Goal: Information Seeking & Learning: Learn about a topic

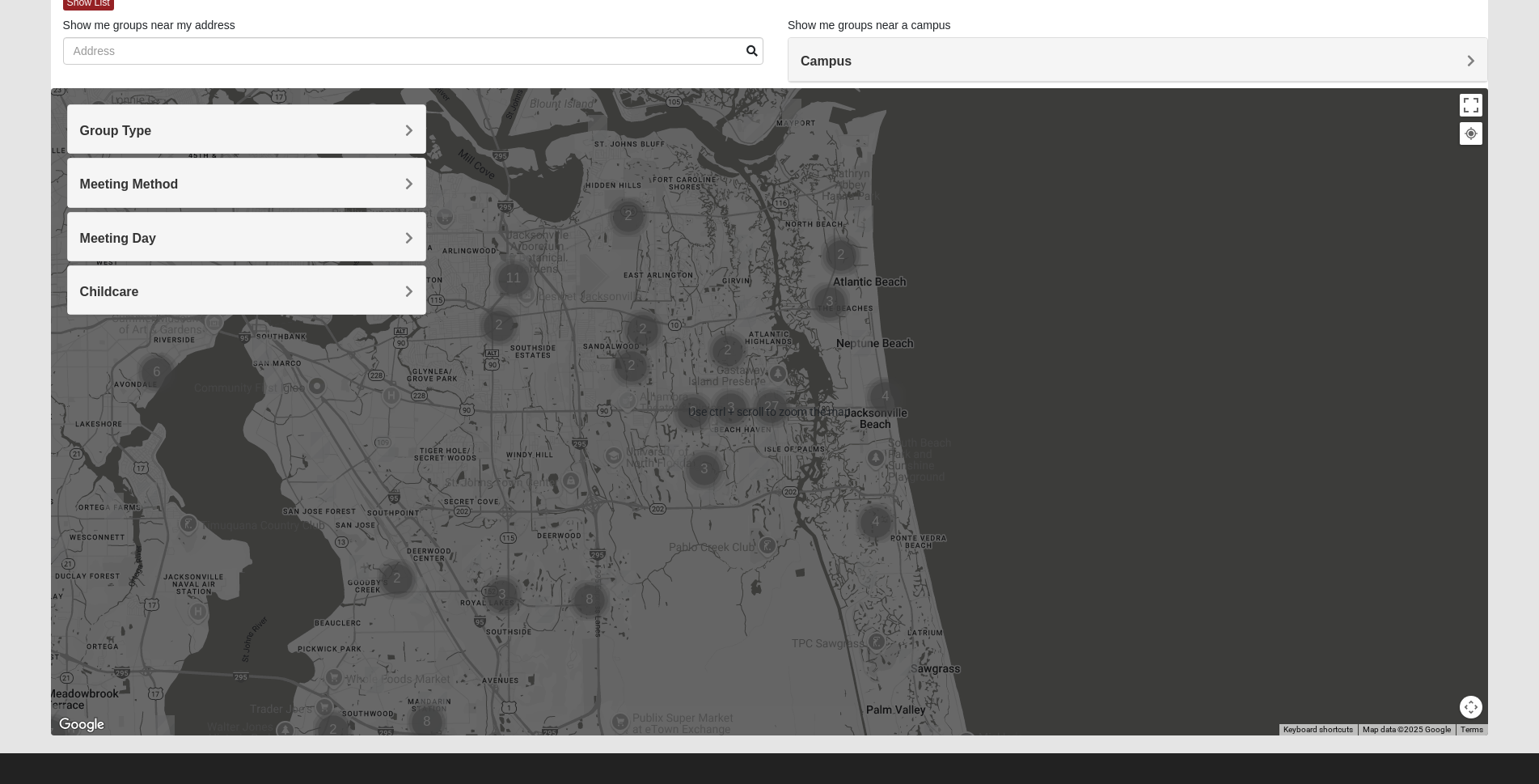
scroll to position [107, 0]
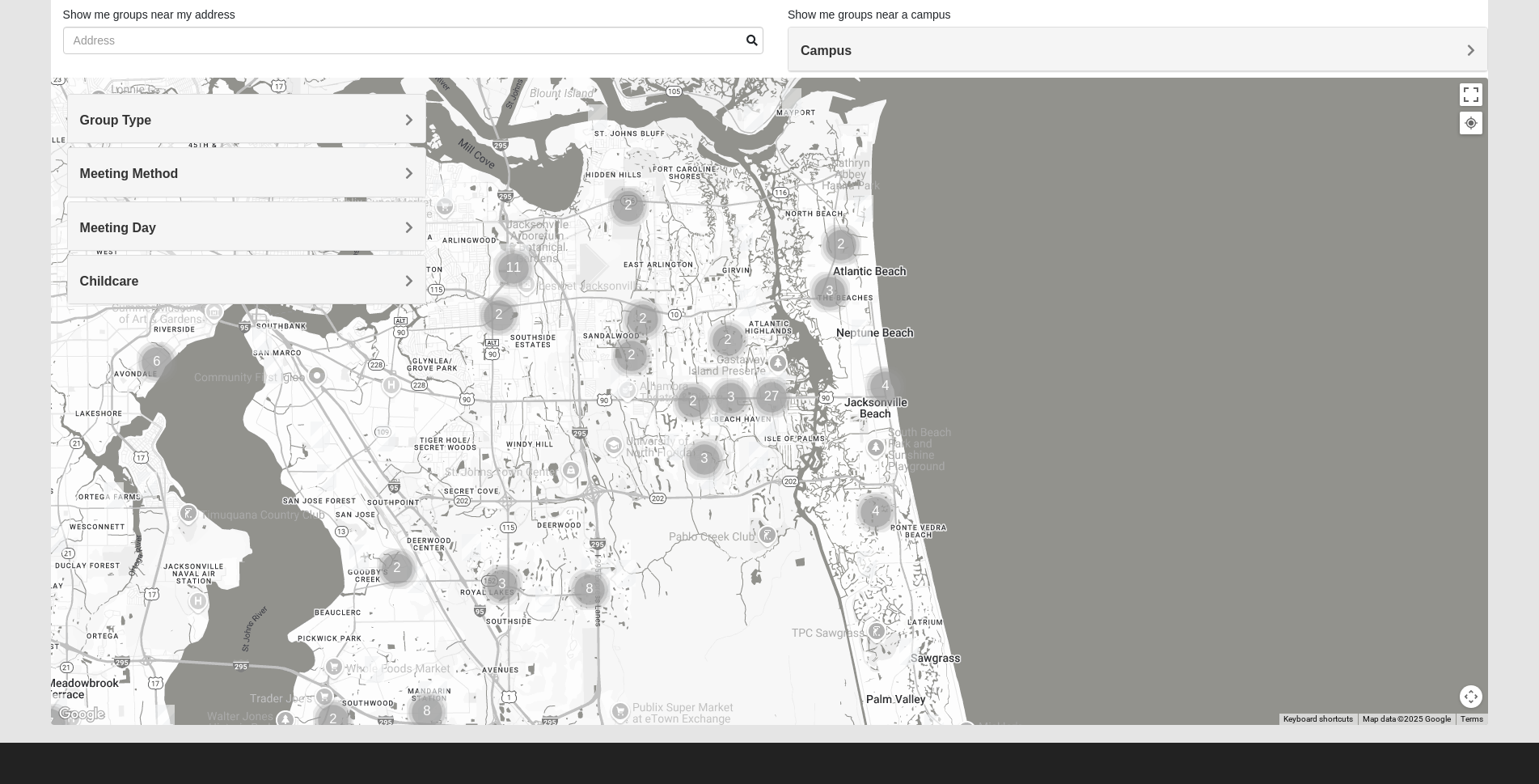
click at [770, 385] on img "Cluster of 27 groups" at bounding box center [772, 397] width 53 height 53
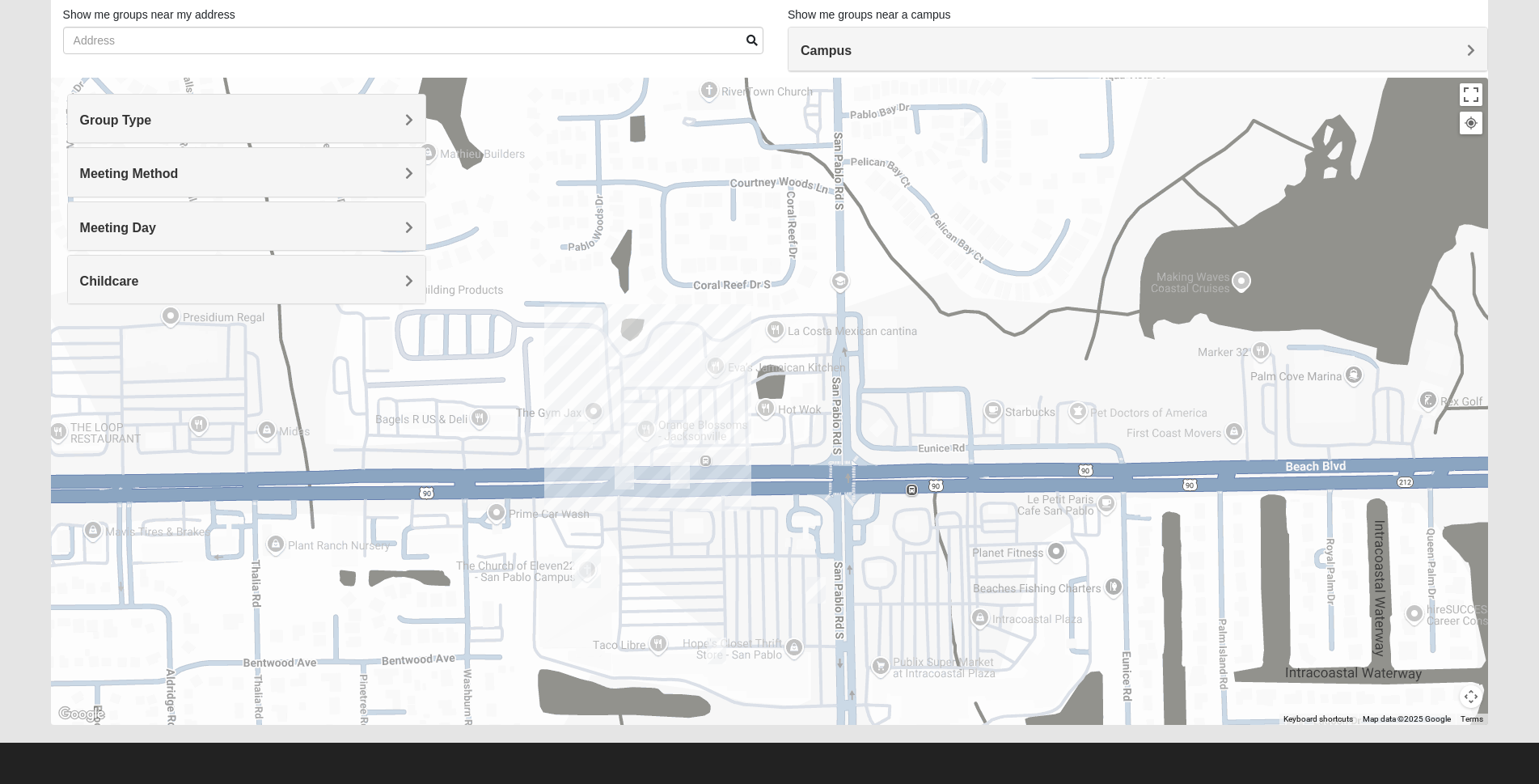
click at [592, 564] on img "San Pablo" at bounding box center [586, 568] width 42 height 51
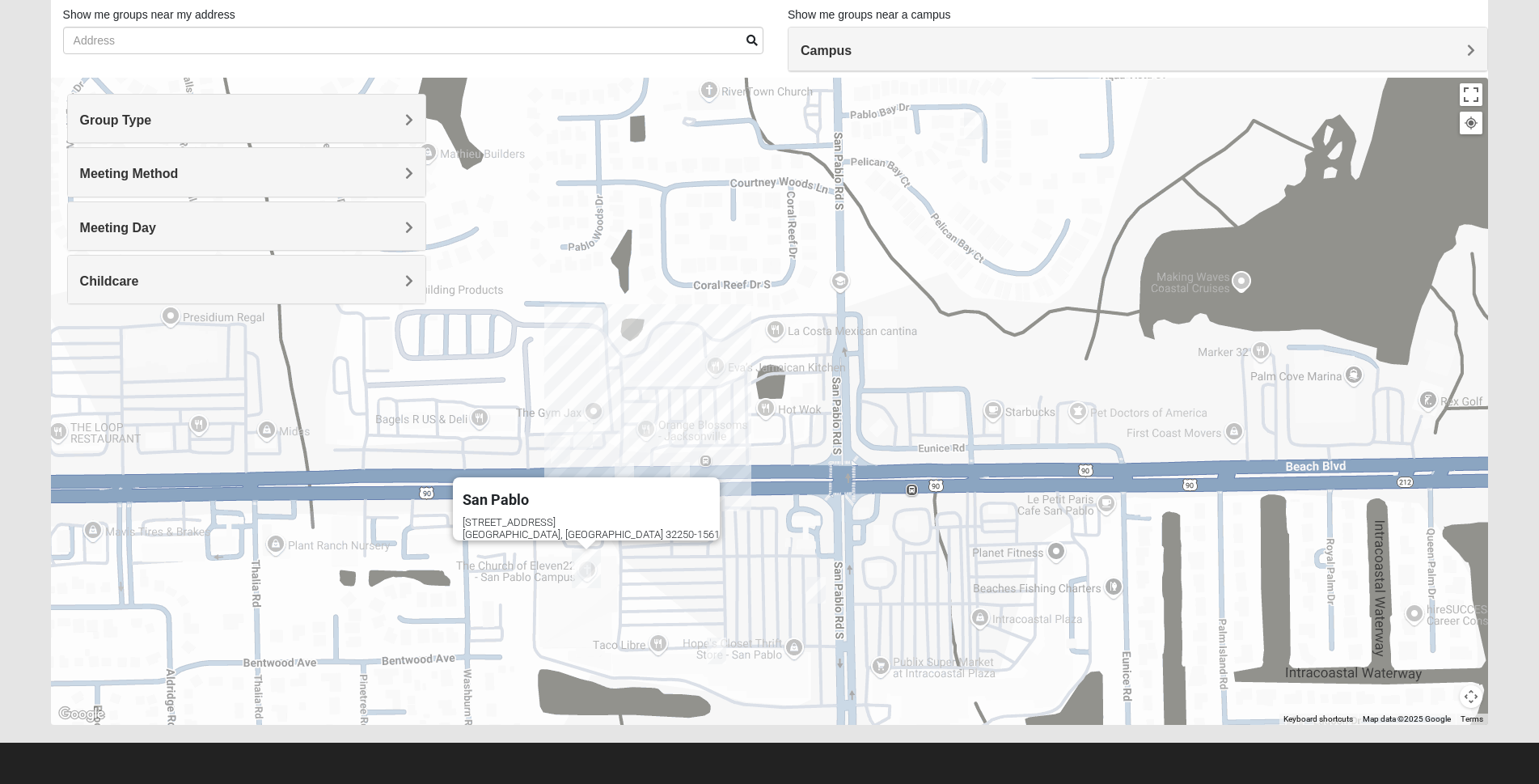
click at [592, 564] on img "San Pablo" at bounding box center [586, 568] width 42 height 51
click at [792, 564] on div "To navigate, press the arrow keys. San Pablo 14286 Beach Blvd Jacksonville, FL …" at bounding box center [769, 400] width 1438 height 647
click at [152, 117] on span "Group Type" at bounding box center [115, 120] width 72 height 14
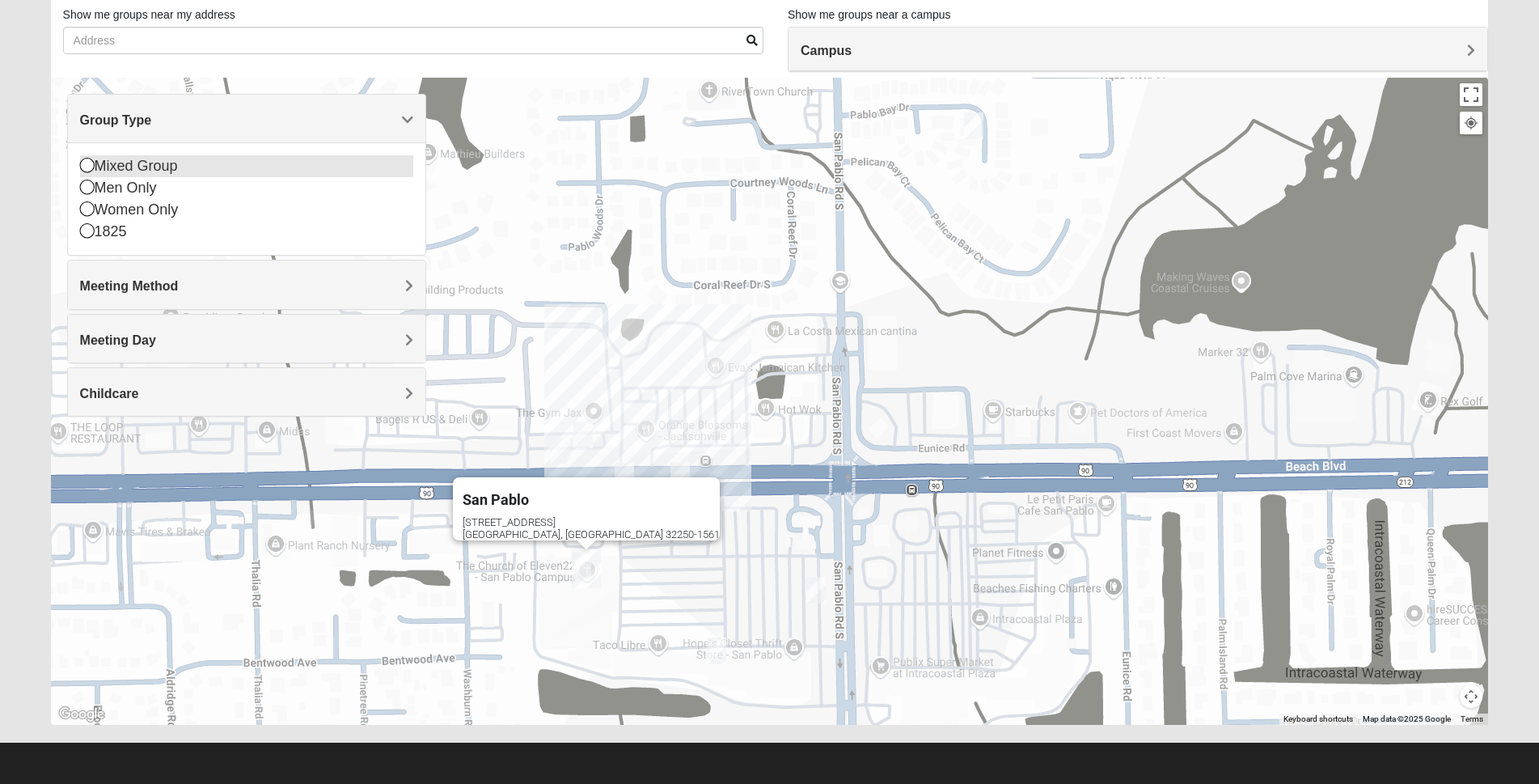
click at [86, 164] on icon at bounding box center [87, 165] width 15 height 15
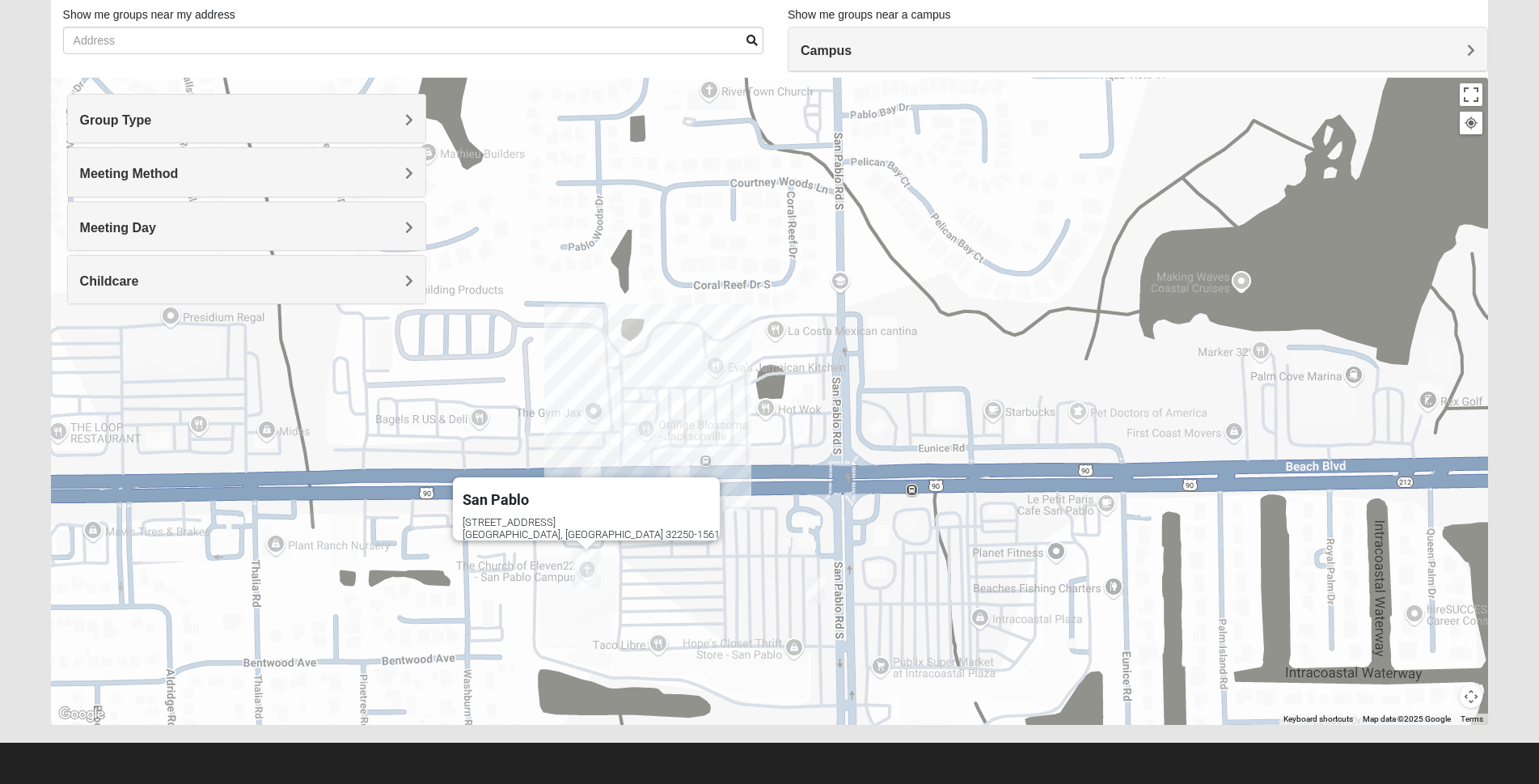
click at [179, 173] on span "Meeting Method" at bounding box center [129, 174] width 99 height 14
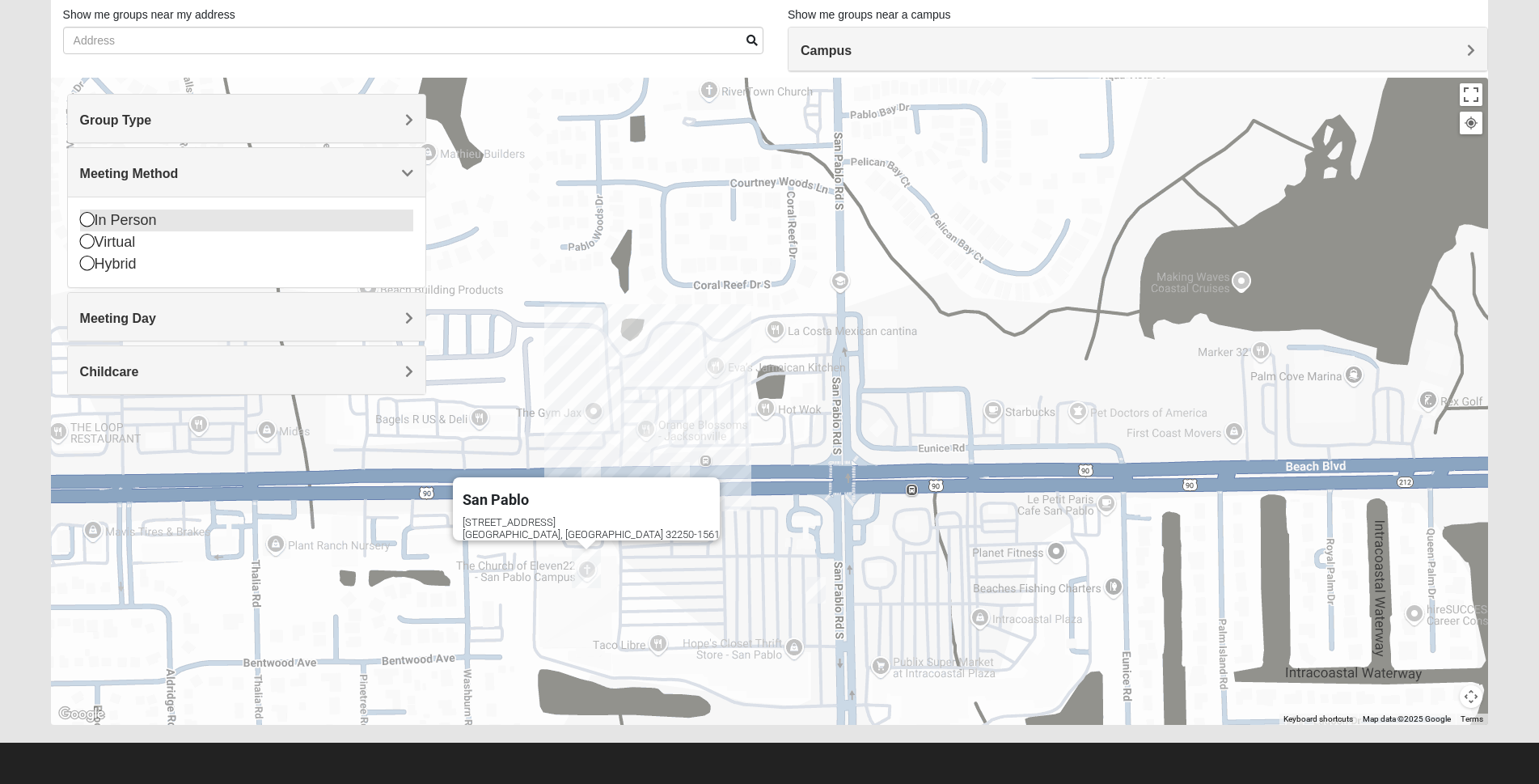
click at [85, 217] on icon at bounding box center [87, 219] width 15 height 15
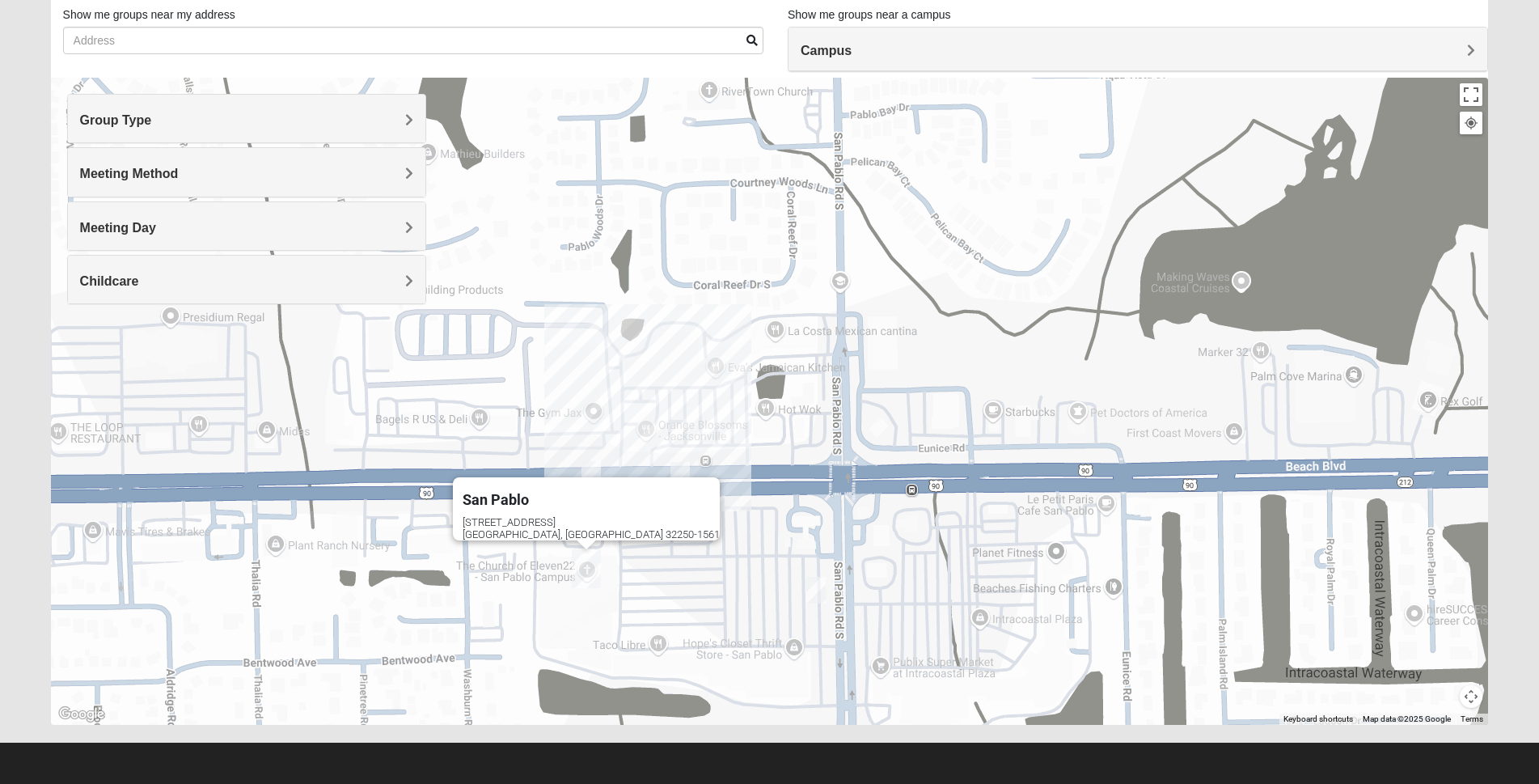
click at [403, 225] on h4 "Meeting Day" at bounding box center [246, 228] width 333 height 16
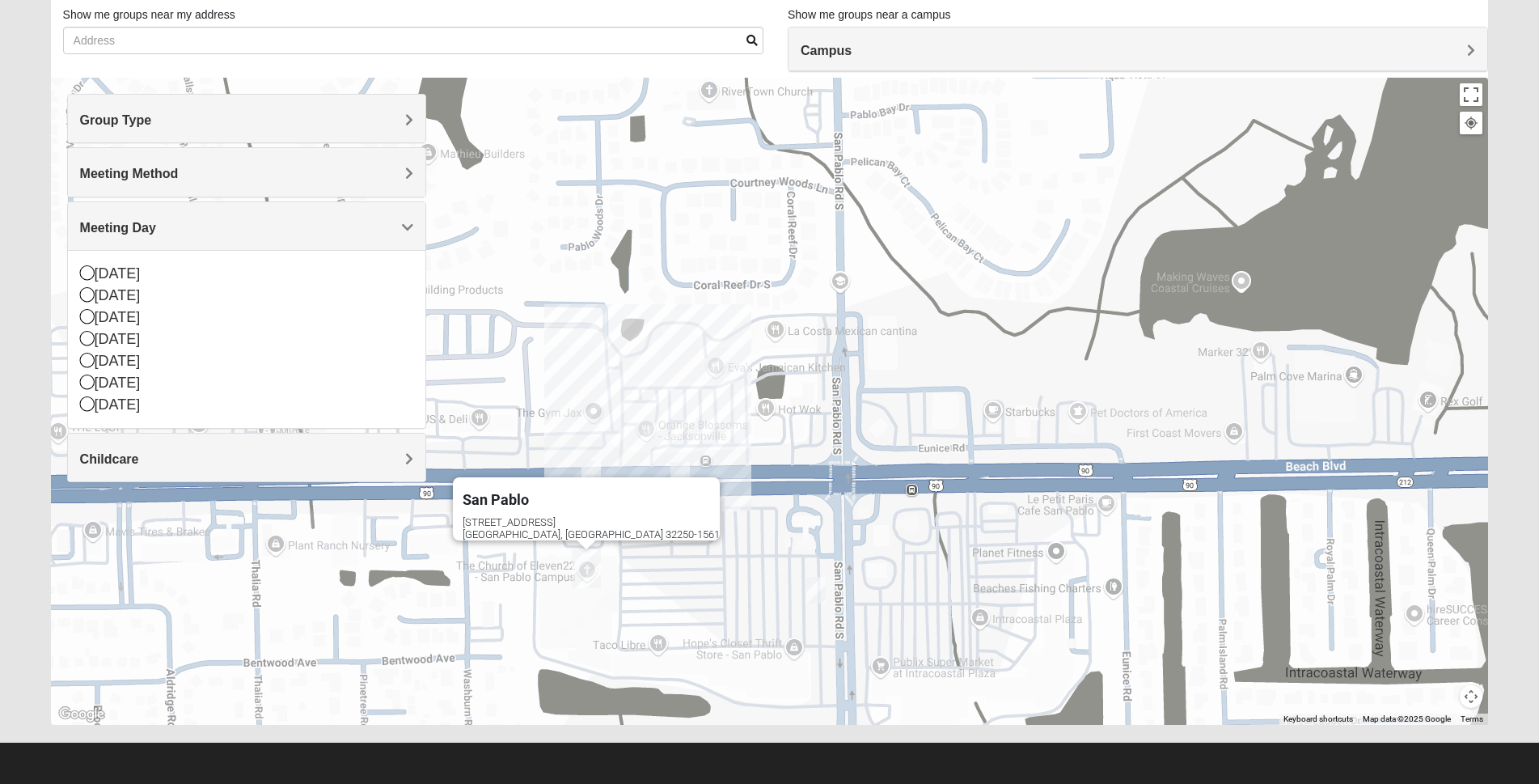
click at [156, 225] on span "Meeting Day" at bounding box center [118, 228] width 76 height 14
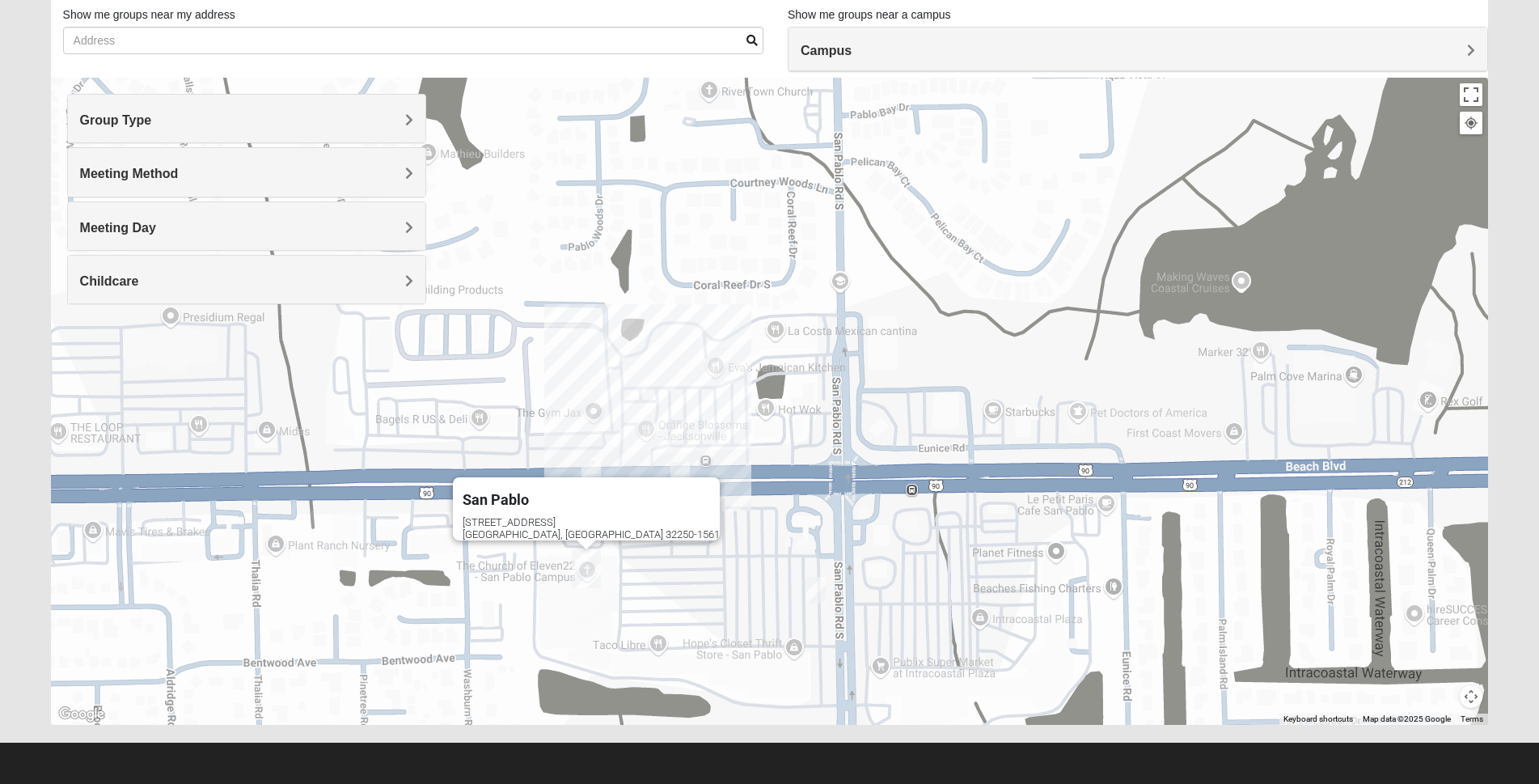
click at [139, 277] on span "Childcare" at bounding box center [109, 281] width 59 height 14
click at [86, 350] on icon at bounding box center [87, 348] width 15 height 15
click at [851, 54] on span "Campus" at bounding box center [826, 51] width 51 height 14
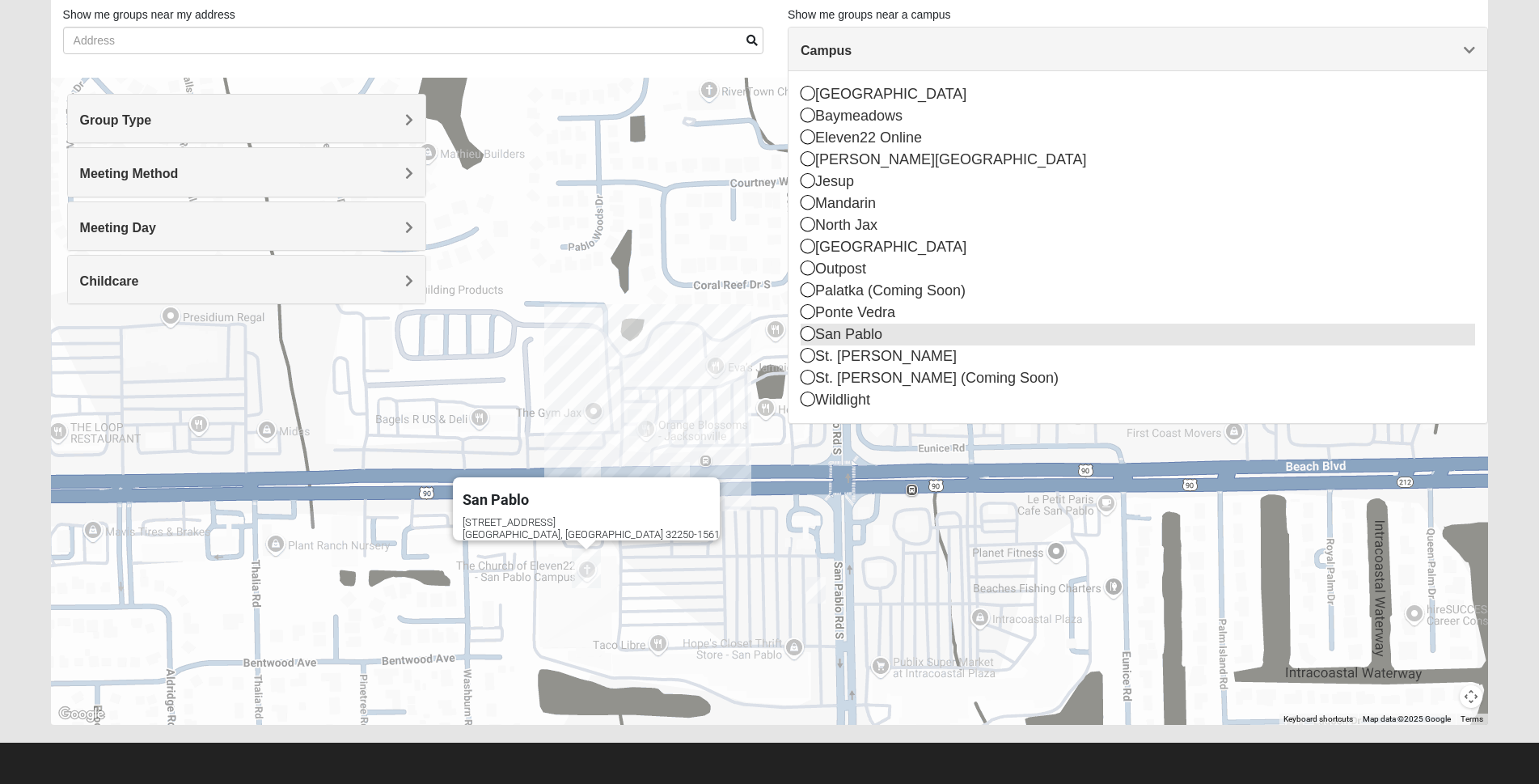
click at [810, 335] on icon at bounding box center [808, 333] width 15 height 15
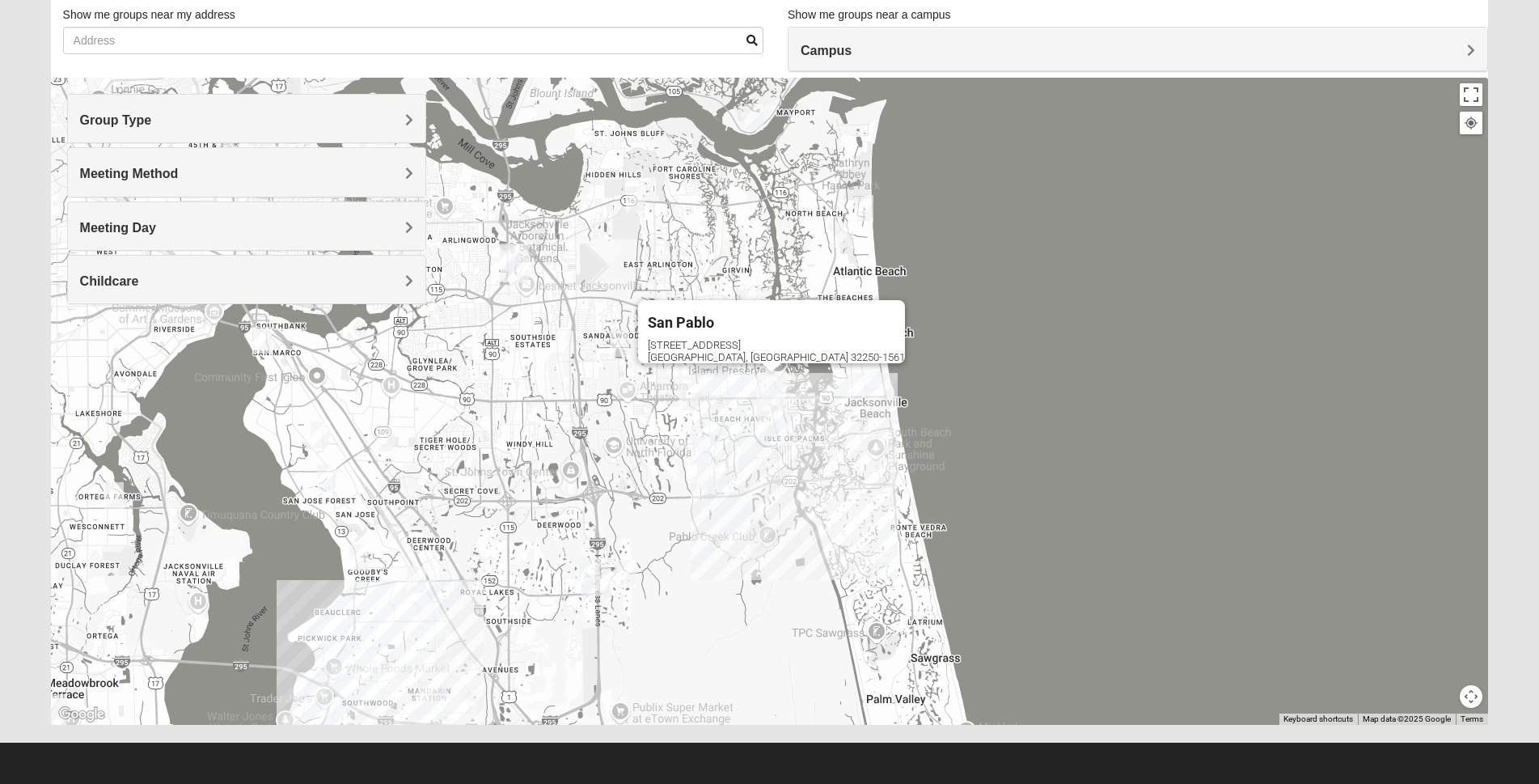
click at [868, 208] on img "Mixed Lammie 32233" at bounding box center [864, 208] width 32 height 40
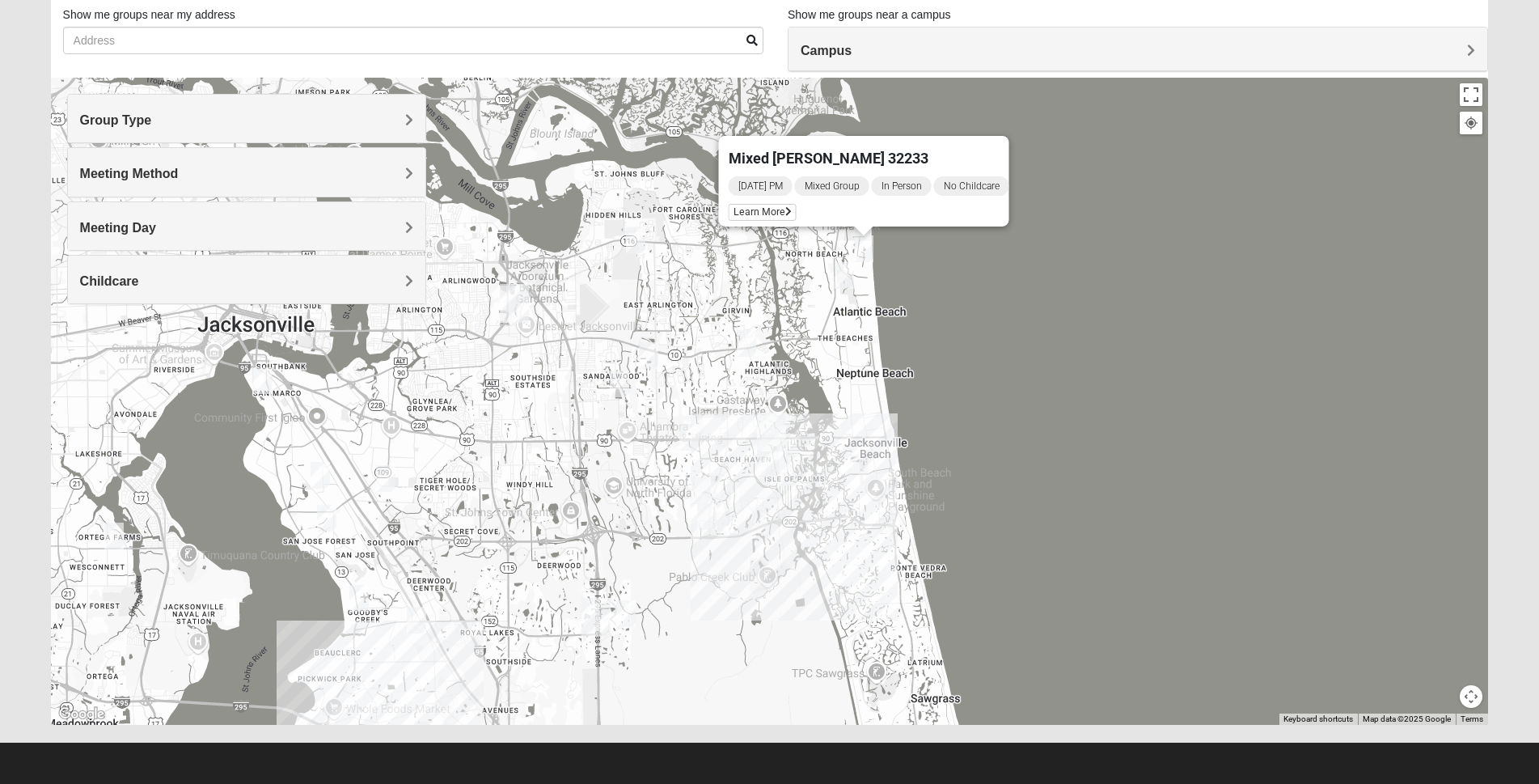
click at [847, 275] on img "Mixed Settembrini 32233" at bounding box center [844, 276] width 32 height 40
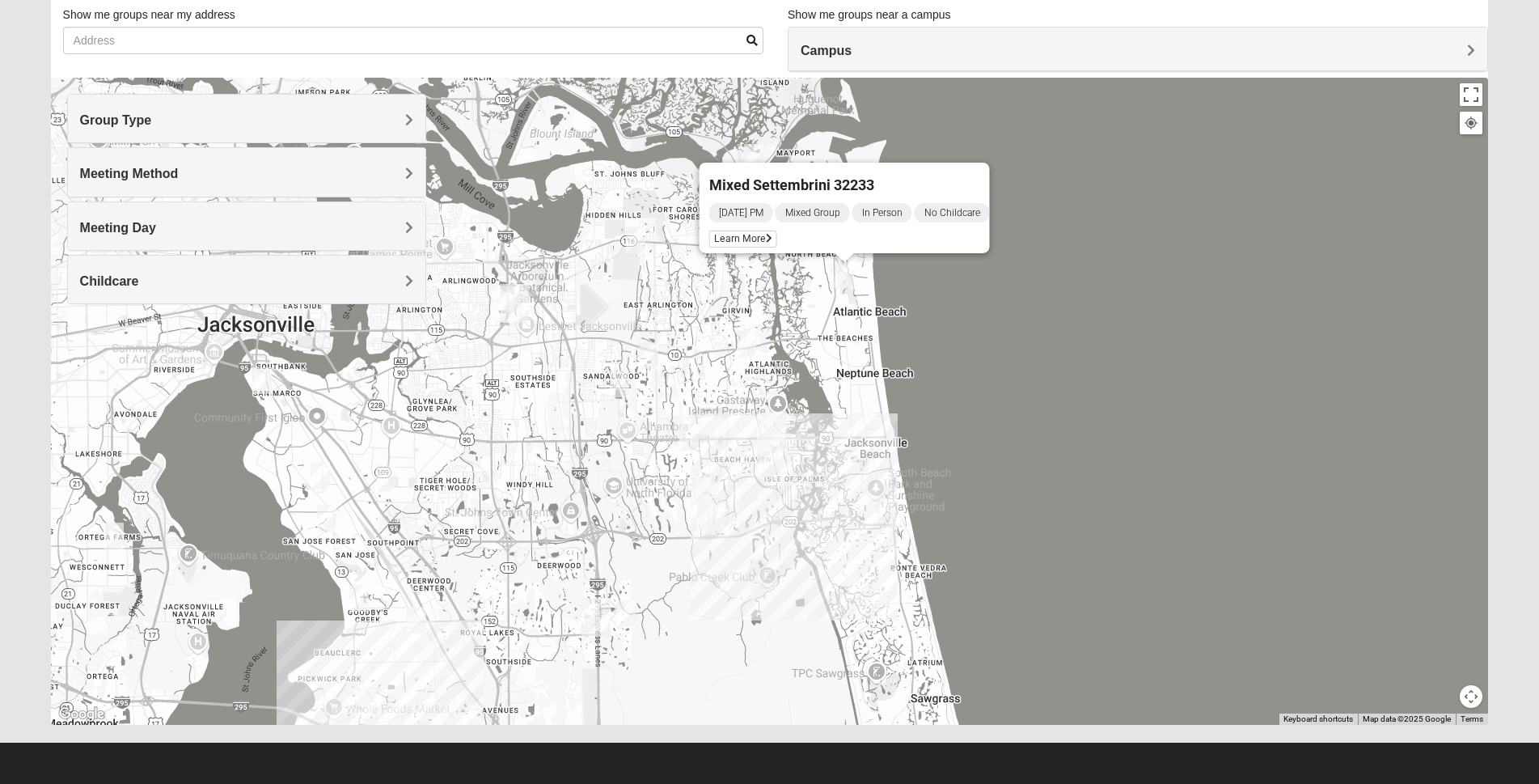
click at [763, 464] on img "Mixed Irish 32224" at bounding box center [767, 464] width 32 height 40
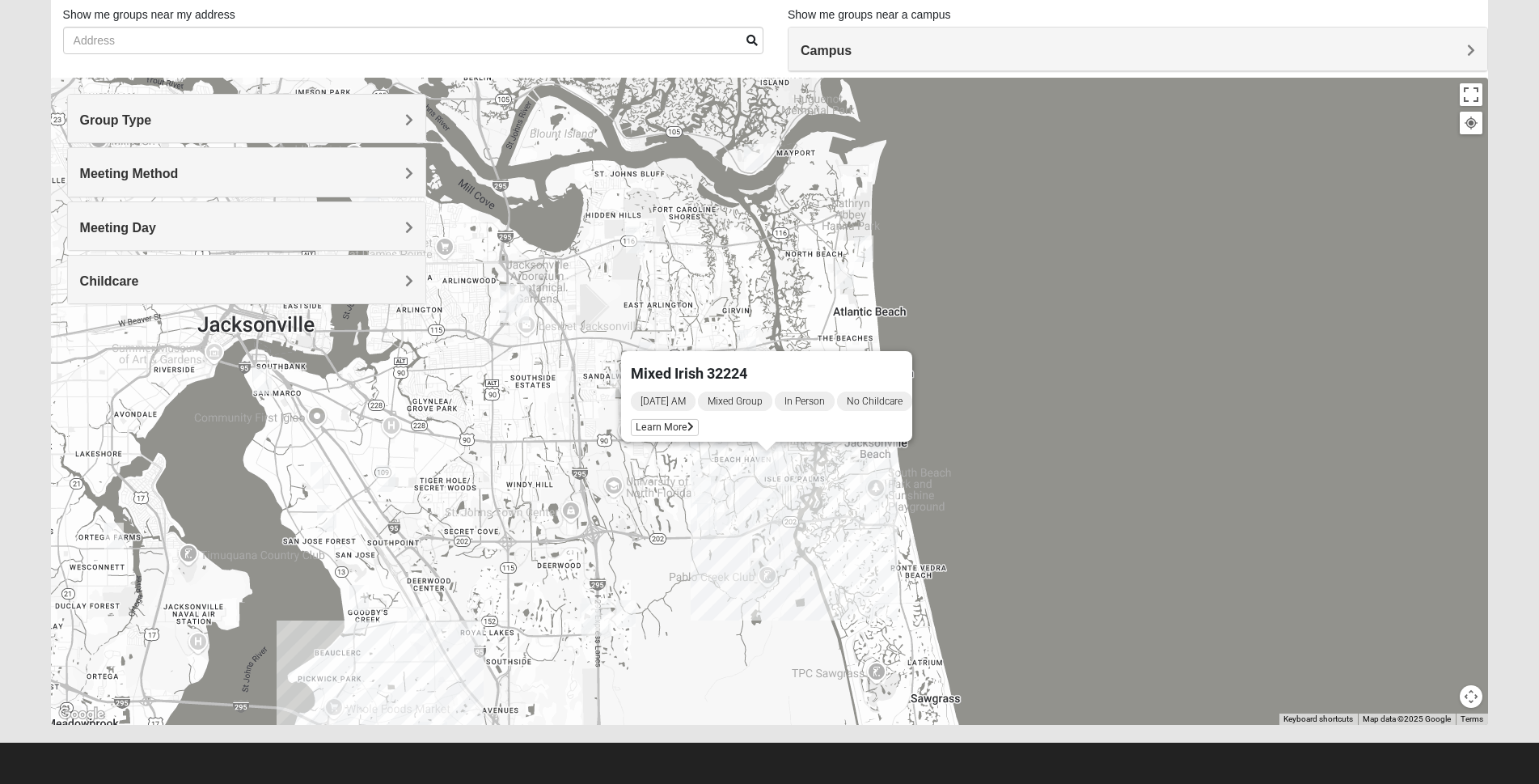
click at [763, 464] on img "Mixed Irish 32224" at bounding box center [767, 464] width 32 height 40
click at [849, 272] on img "Mixed Settembrini 32233" at bounding box center [844, 276] width 32 height 40
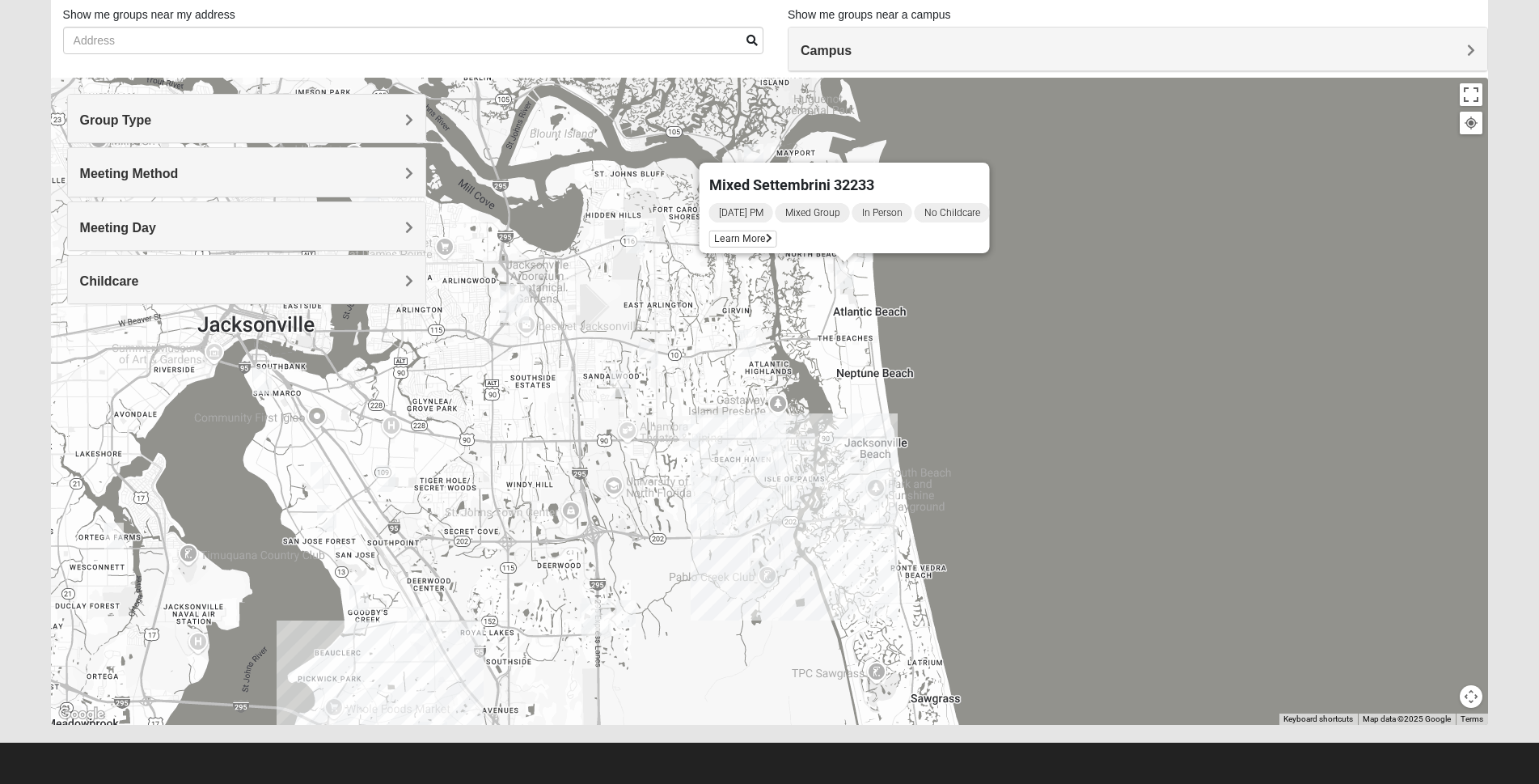
click at [747, 347] on img "Mixed Luehring 32224" at bounding box center [746, 344] width 32 height 40
click at [745, 343] on img "Mixed Luehring 32224" at bounding box center [746, 344] width 32 height 40
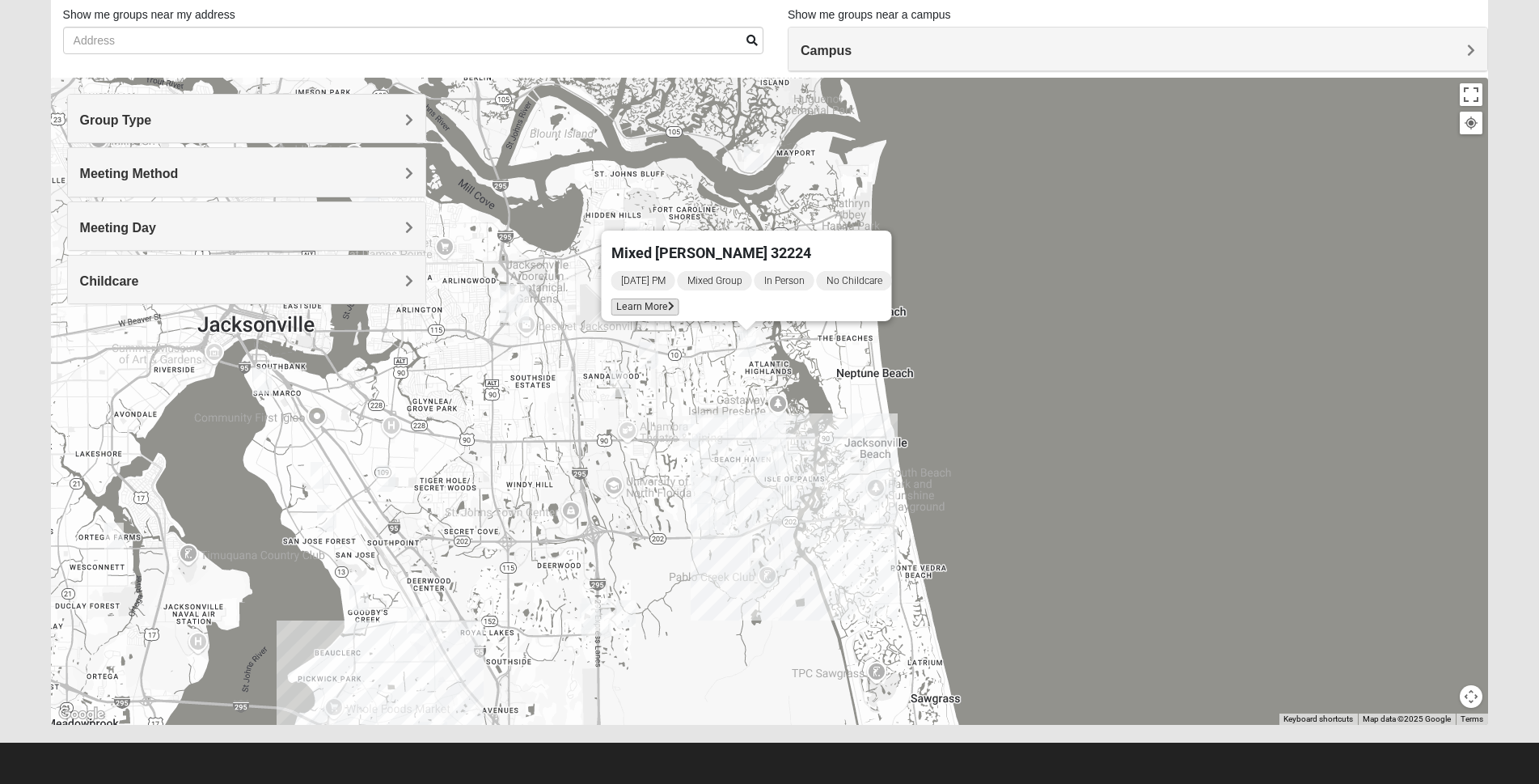
click at [654, 298] on span "Learn More" at bounding box center [645, 306] width 68 height 17
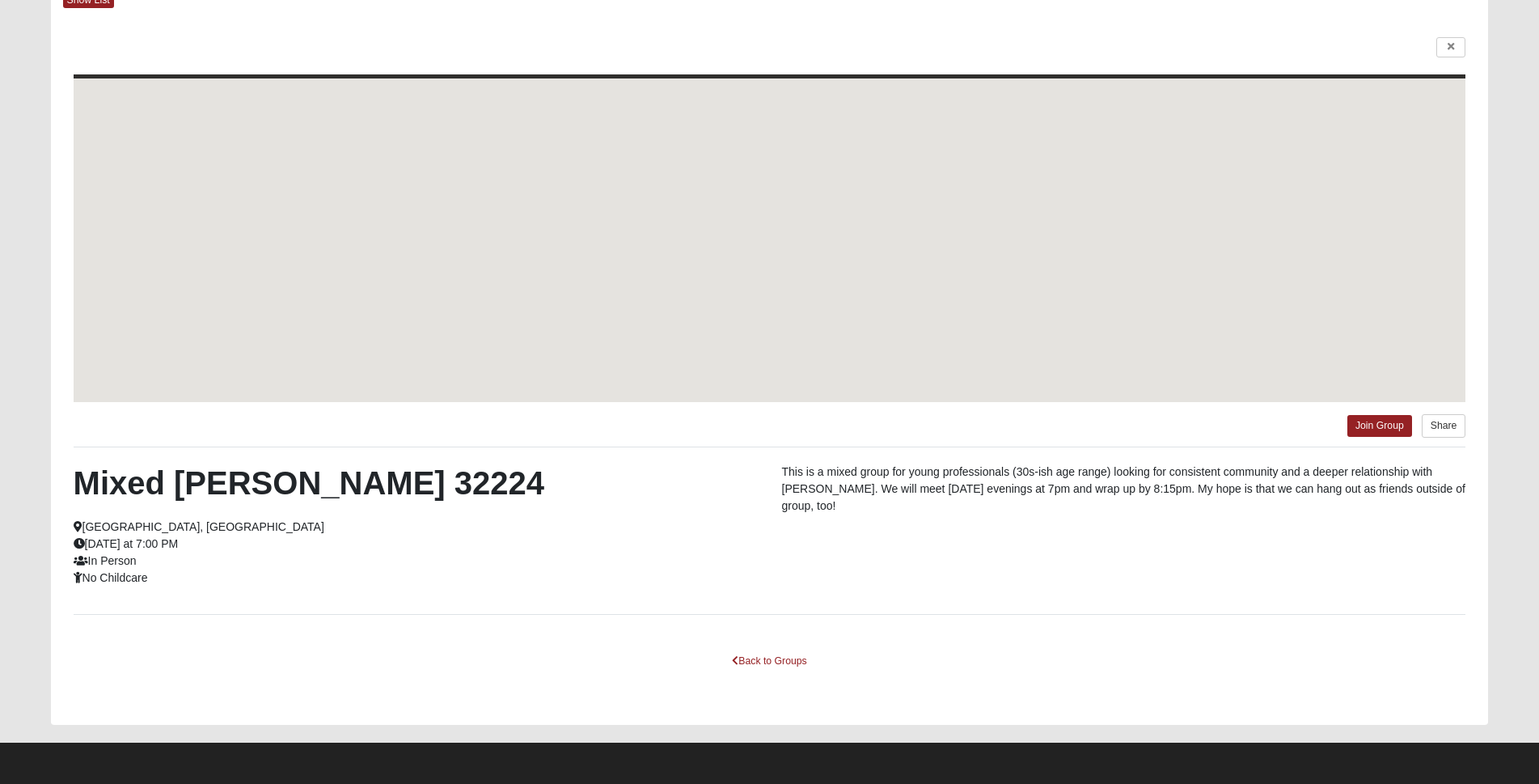
scroll to position [99, 0]
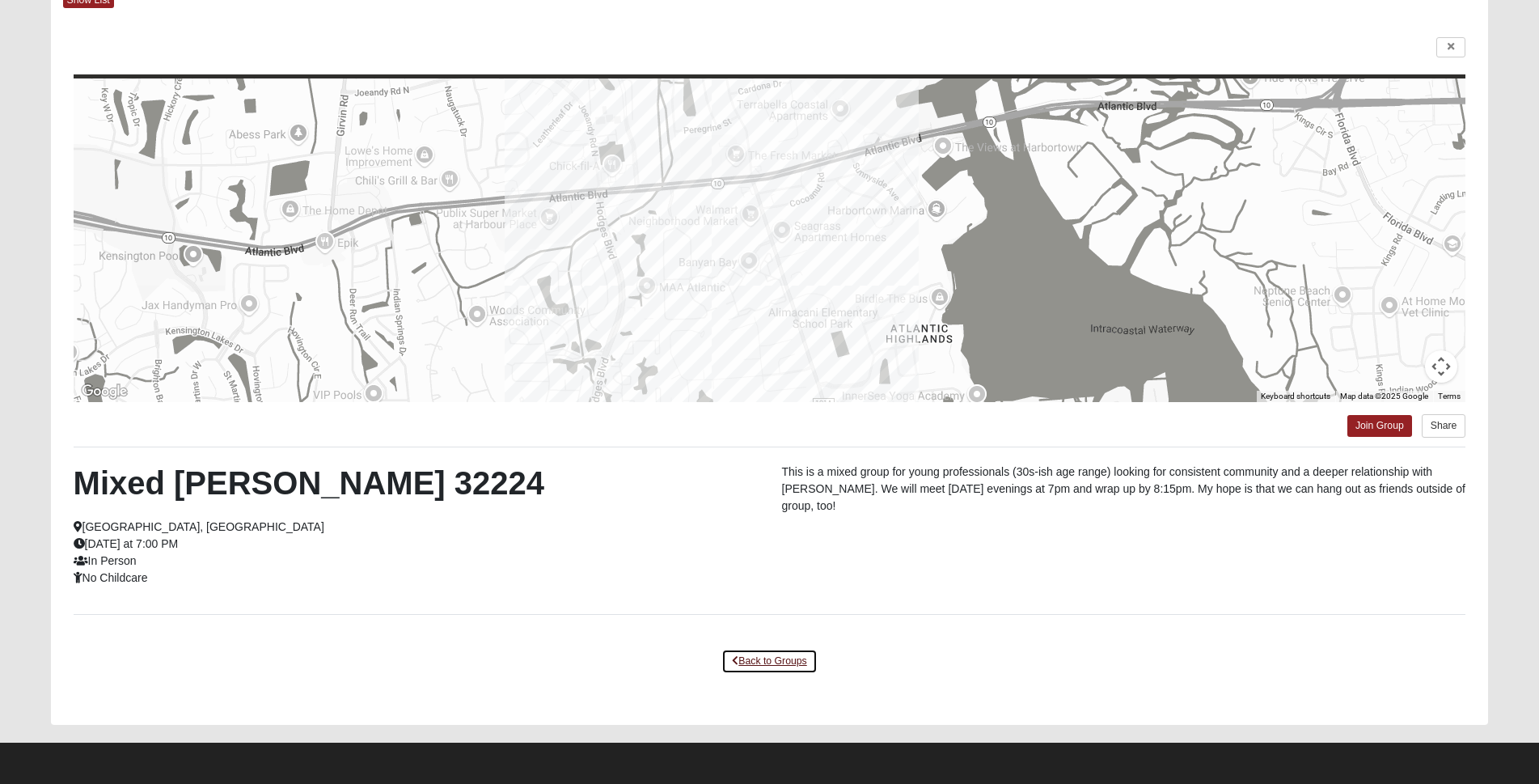
click at [765, 661] on link "Back to Groups" at bounding box center [769, 661] width 96 height 25
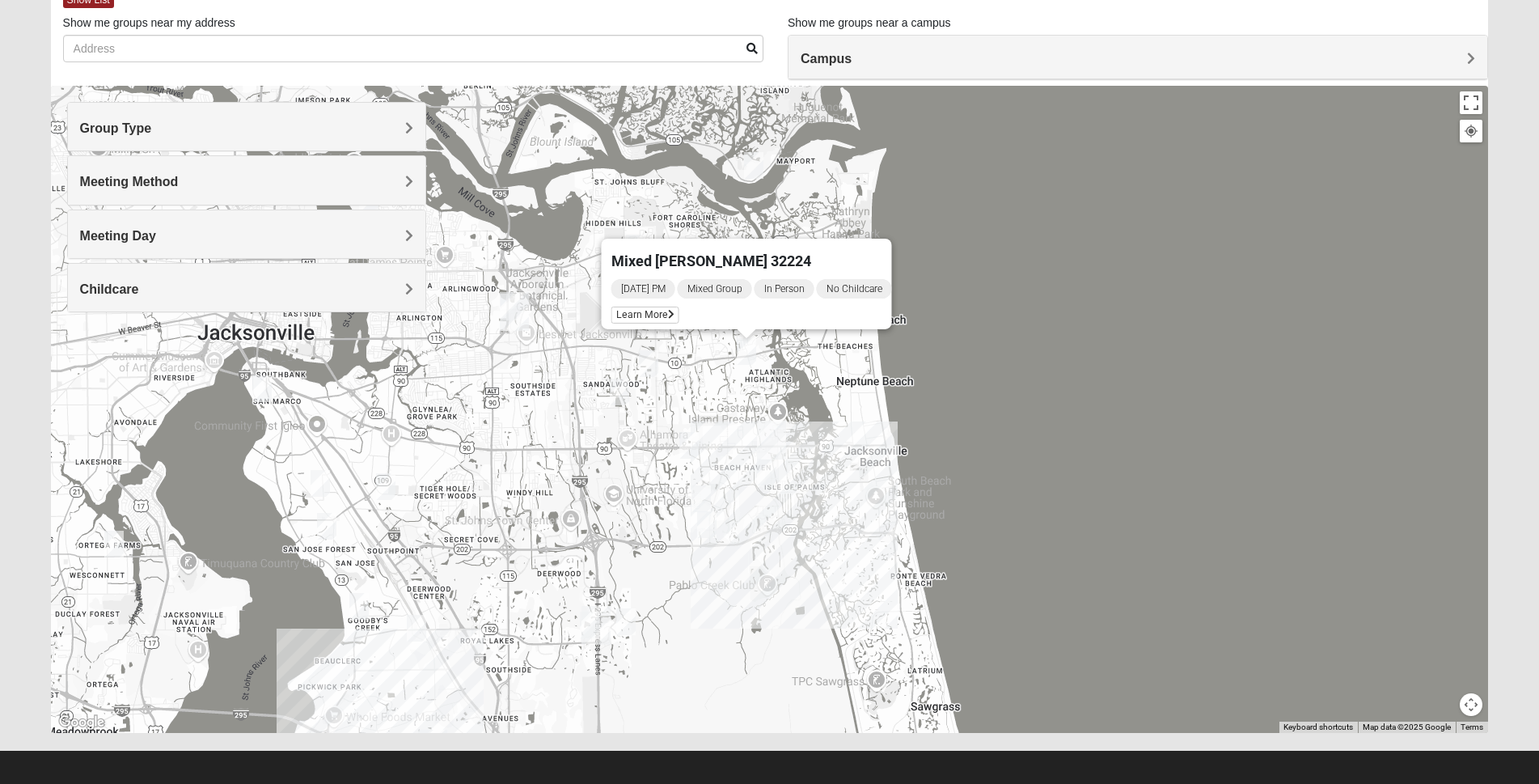
click at [777, 435] on img "San Pablo" at bounding box center [772, 440] width 42 height 51
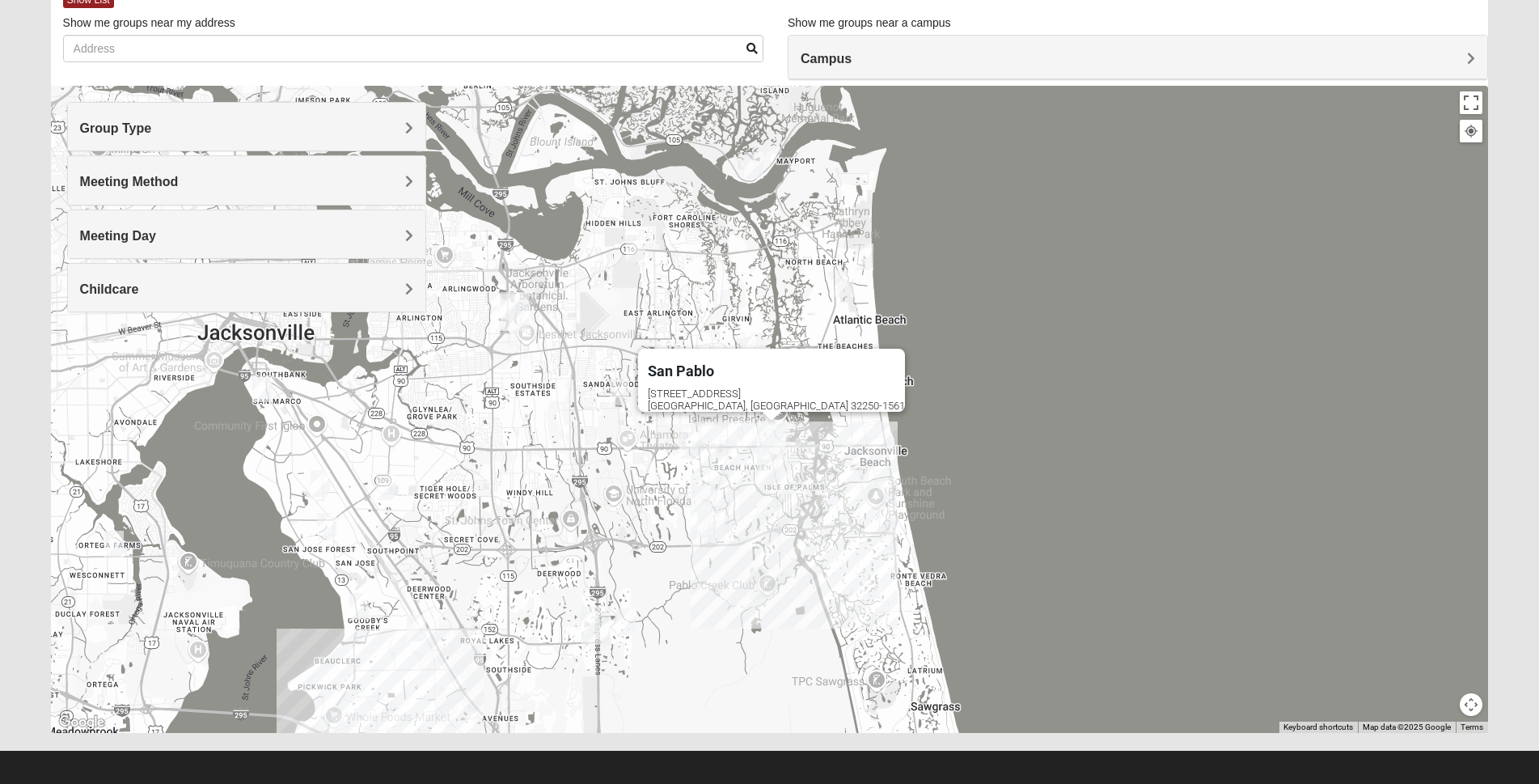
click at [777, 435] on img "San Pablo" at bounding box center [772, 440] width 42 height 51
click at [767, 473] on img "Mixed Irish 32224" at bounding box center [767, 472] width 32 height 40
click at [1029, 417] on div "Mixed Irish 32224 Monday AM Mixed Group In Person No Childcare Learn More" at bounding box center [769, 409] width 1438 height 647
click at [940, 384] on div "Mixed Irish 32224 Monday AM Mixed Group In Person No Childcare Learn More" at bounding box center [769, 409] width 1438 height 647
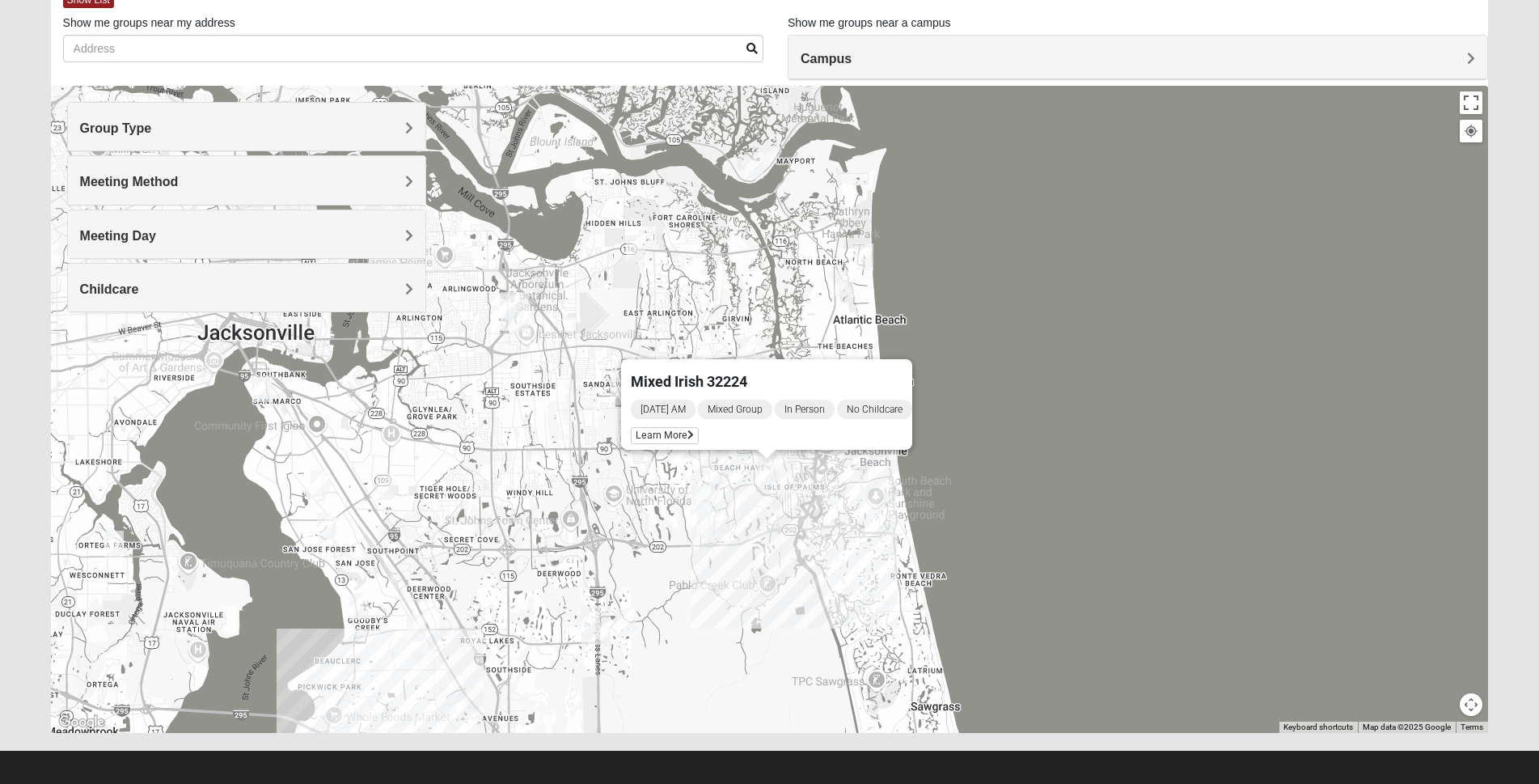
click at [707, 496] on img "Mixed Slack 32224" at bounding box center [701, 498] width 32 height 40
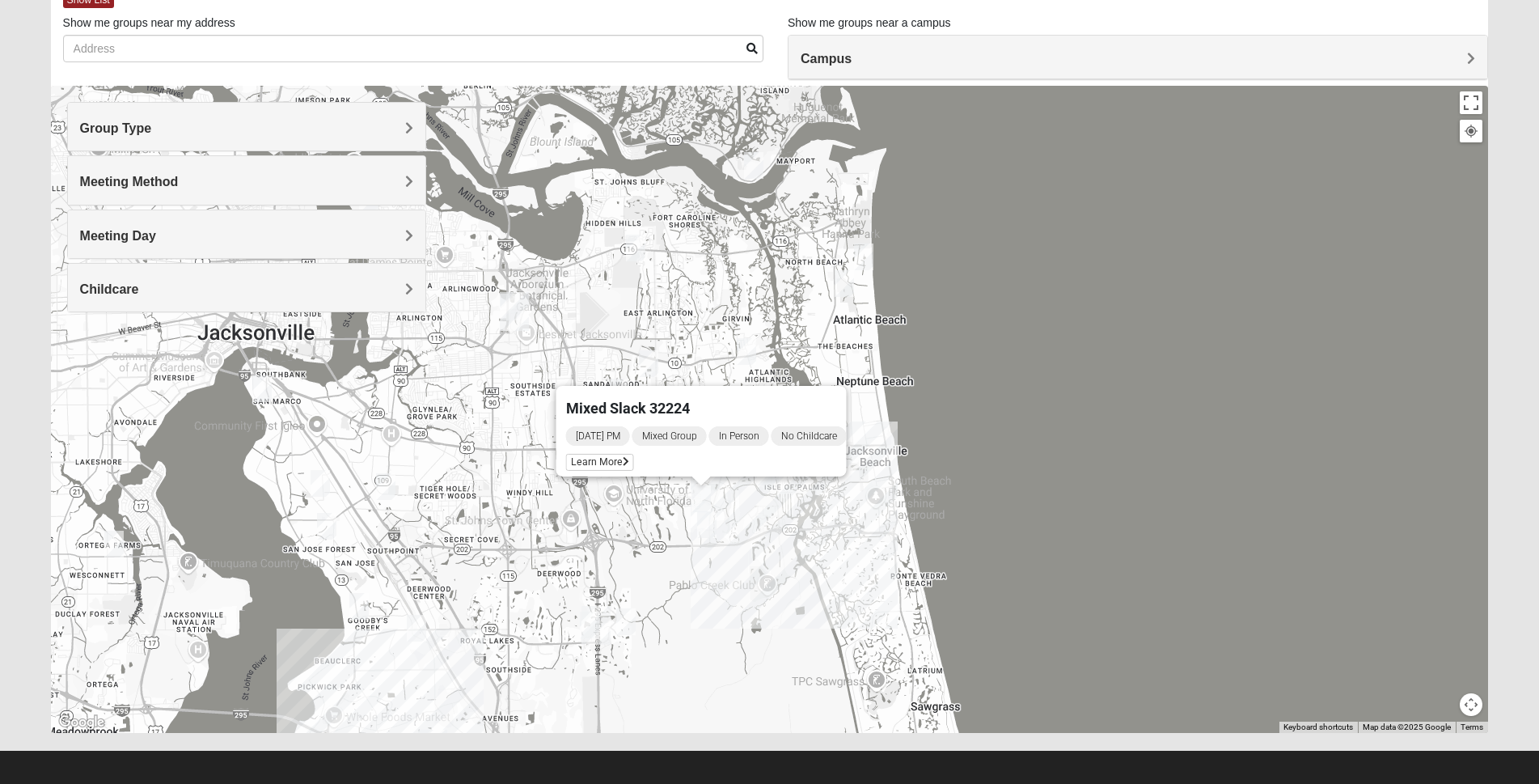
click at [1061, 481] on div "Mixed Slack 32224 Friday PM Mixed Group In Person No Childcare Learn More" at bounding box center [769, 409] width 1438 height 647
click at [939, 433] on div "Mixed Slack 32224 Friday PM Mixed Group In Person No Childcare Learn More" at bounding box center [769, 409] width 1438 height 647
click at [710, 527] on img "Mixed Robertson 32224" at bounding box center [707, 525] width 32 height 40
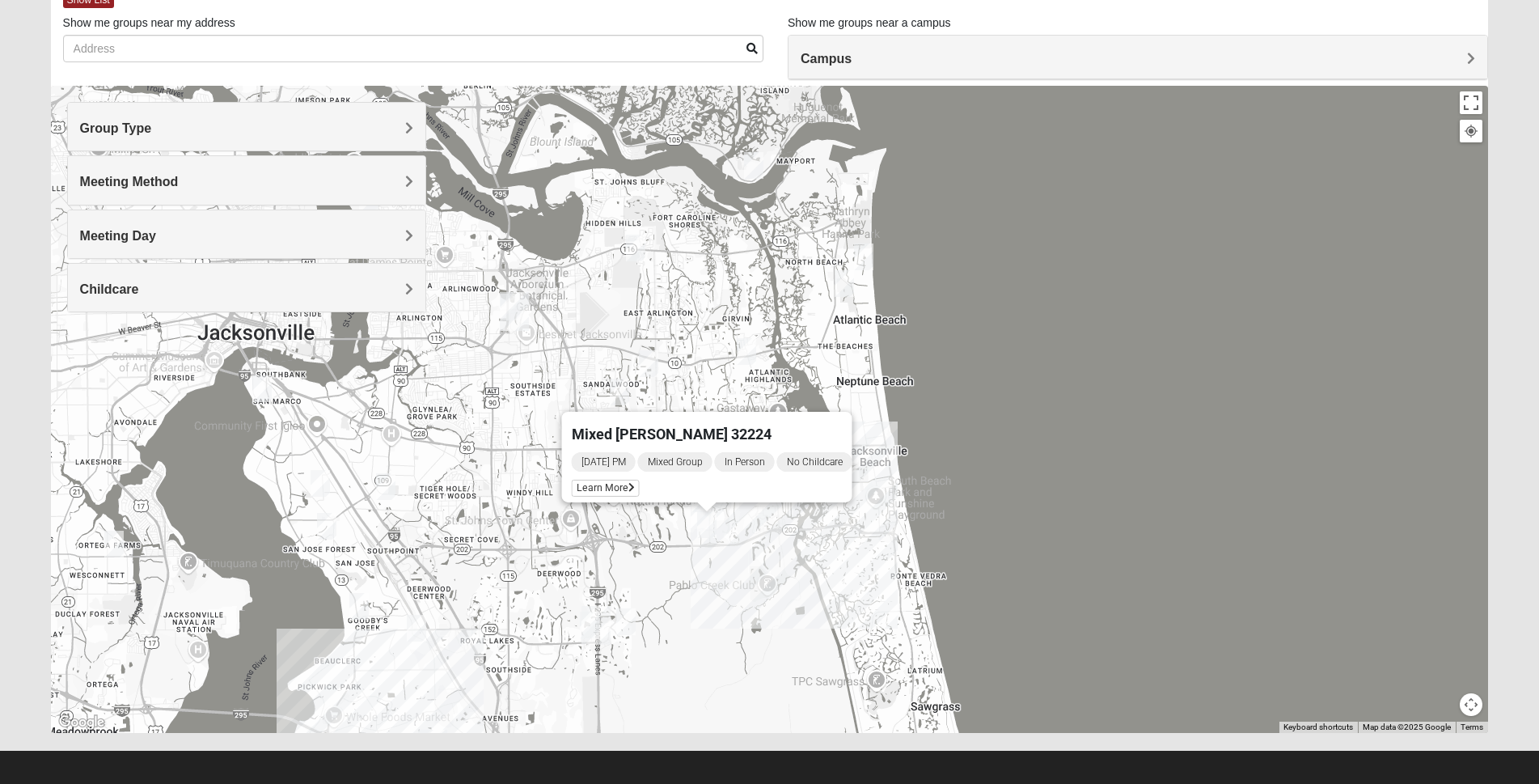
click at [864, 257] on img "Mixed Lammie 32233" at bounding box center [864, 257] width 32 height 40
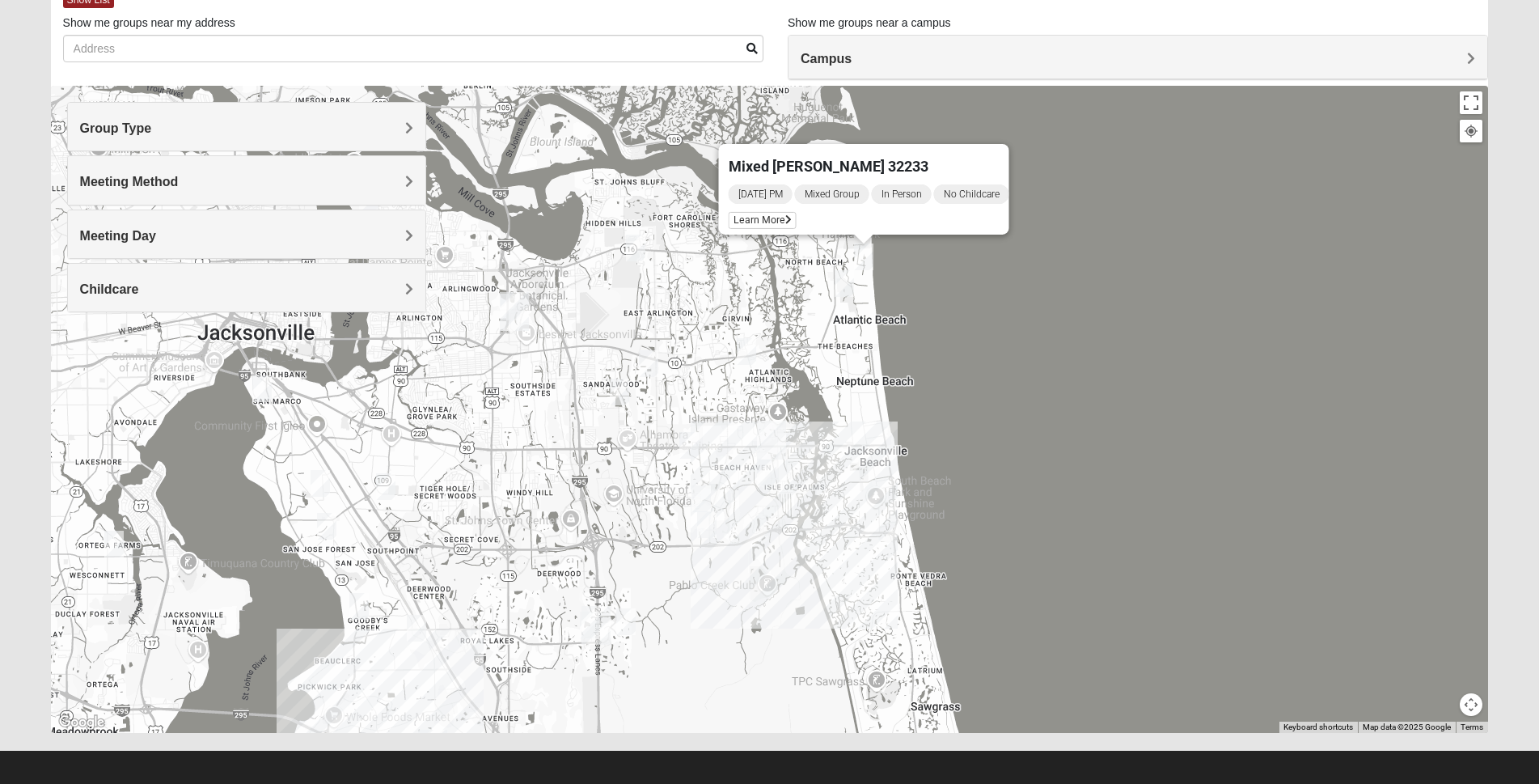
click at [846, 281] on img "Mixed Settembrini 32233" at bounding box center [844, 283] width 32 height 40
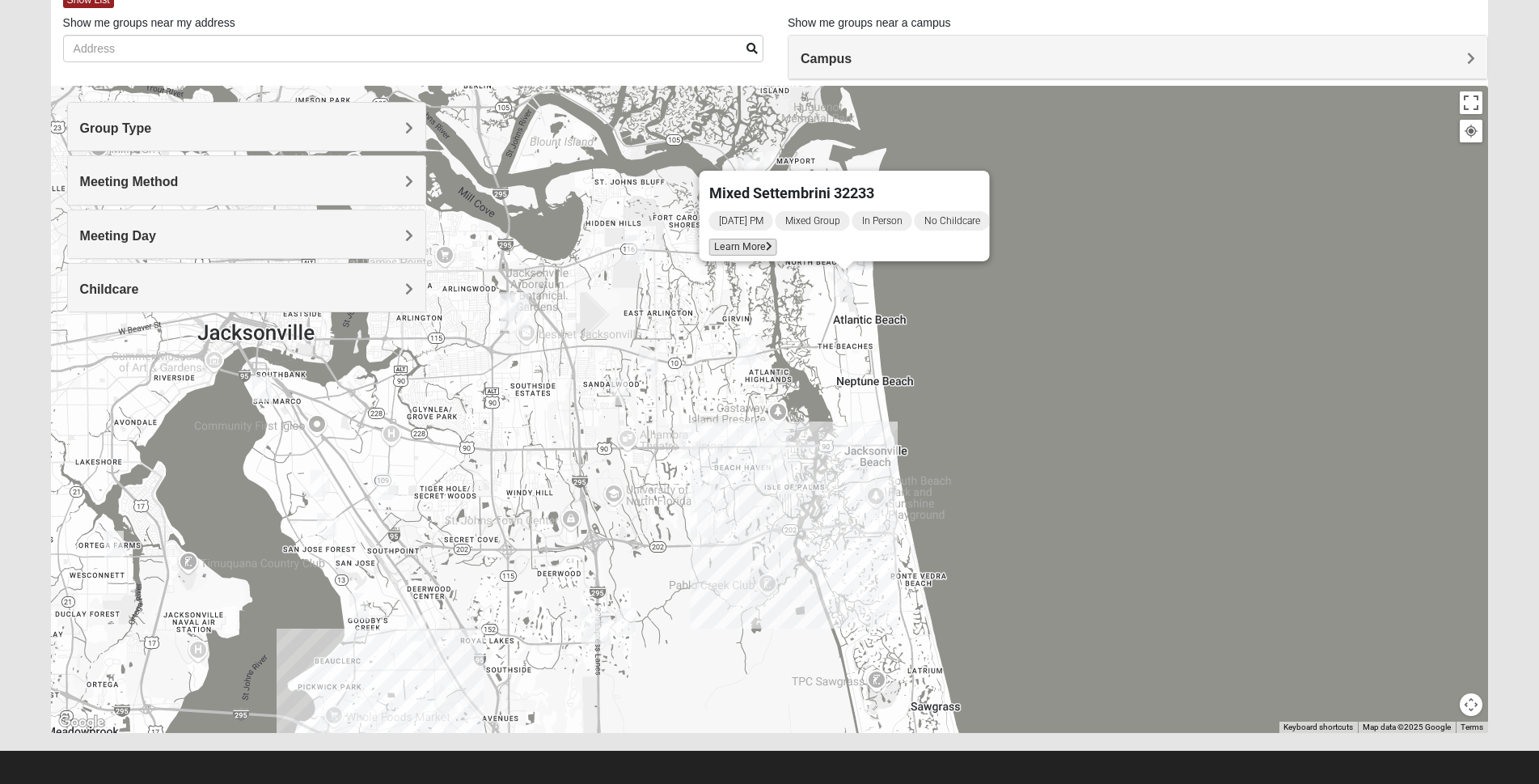
click at [731, 238] on span "Learn More" at bounding box center [743, 247] width 68 height 17
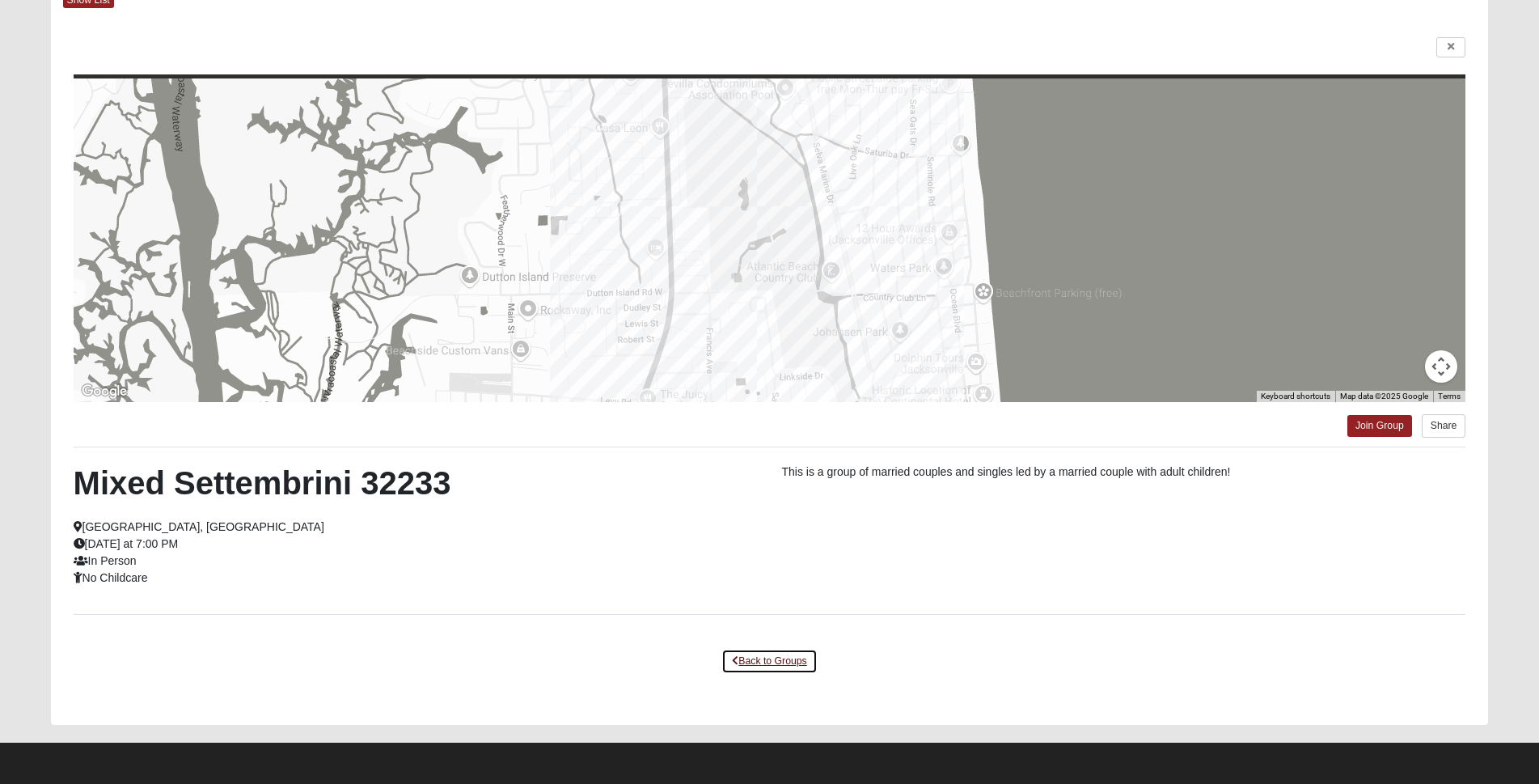
click at [785, 663] on link "Back to Groups" at bounding box center [769, 661] width 96 height 25
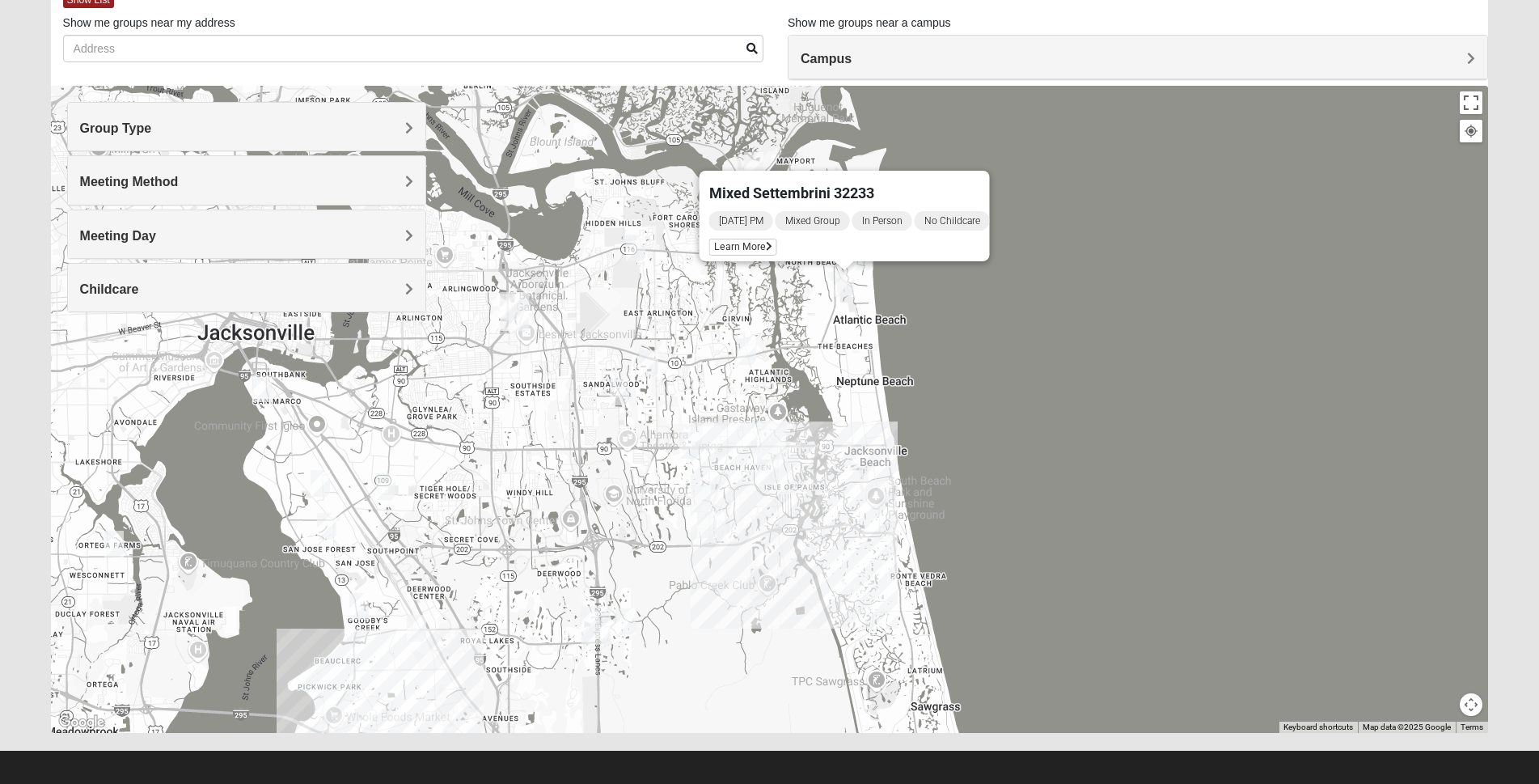
click at [772, 430] on img "San Pablo" at bounding box center [772, 440] width 42 height 51
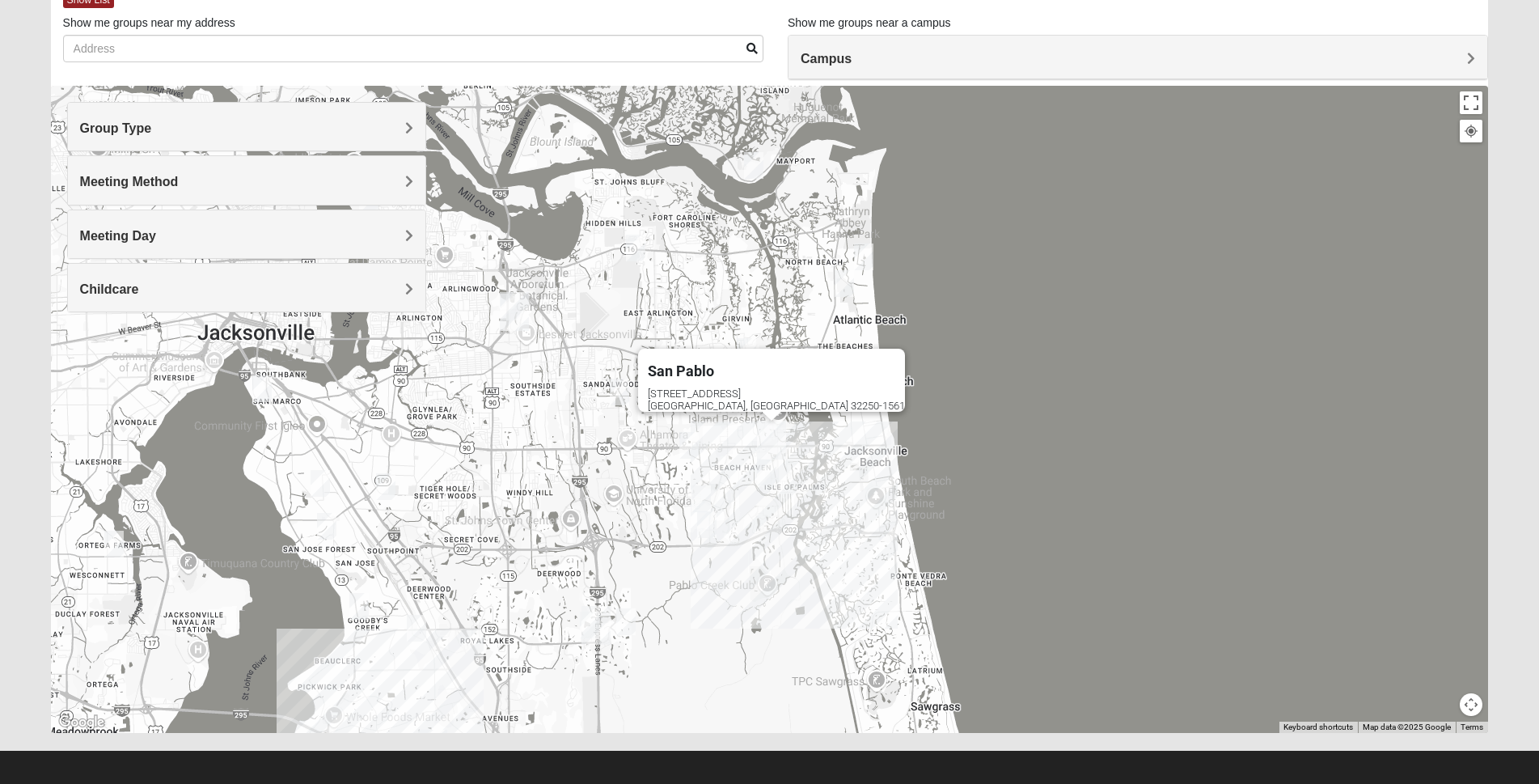
click at [152, 121] on span "Group Type" at bounding box center [115, 128] width 72 height 14
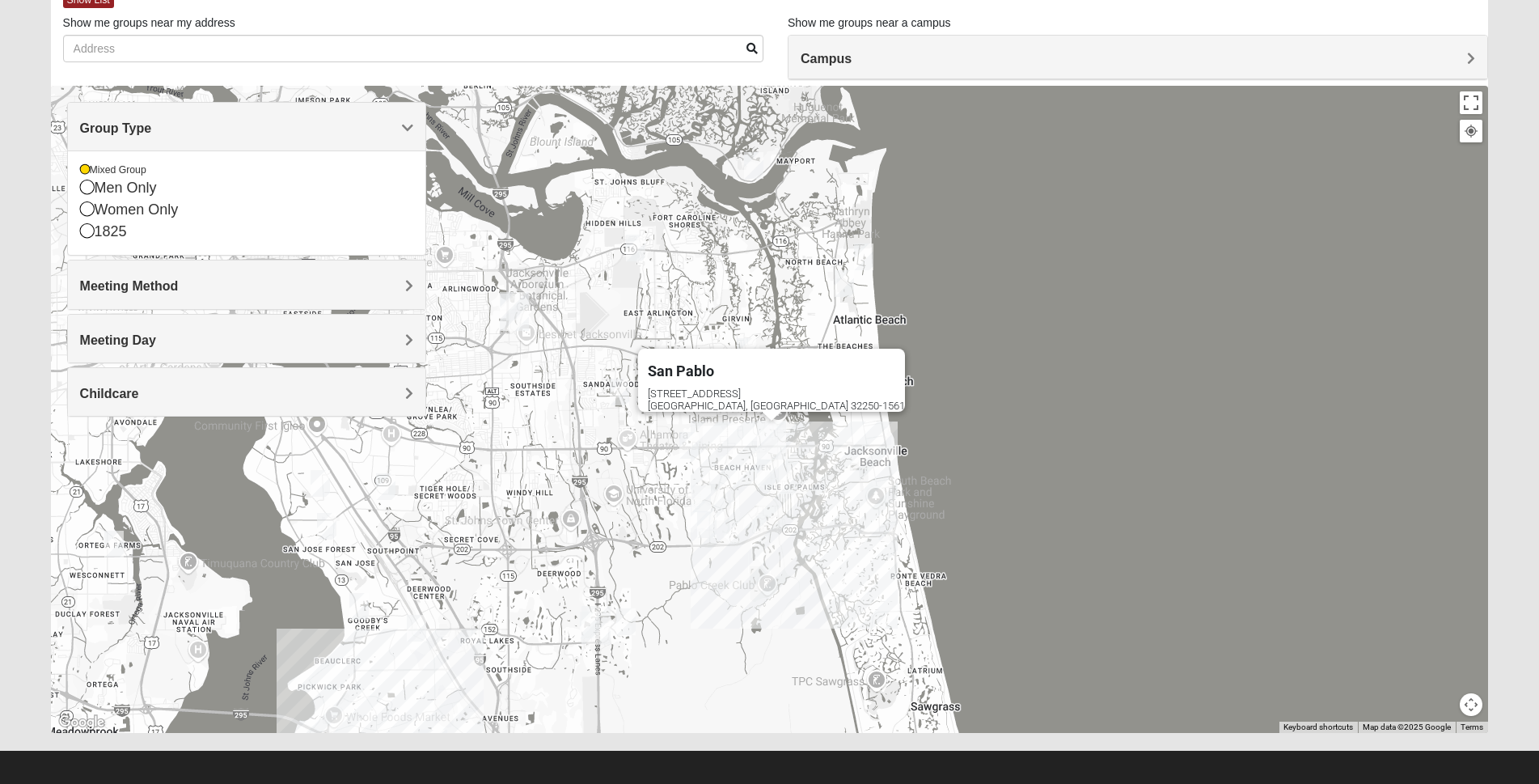
click at [404, 282] on h4 "Meeting Method" at bounding box center [246, 286] width 333 height 16
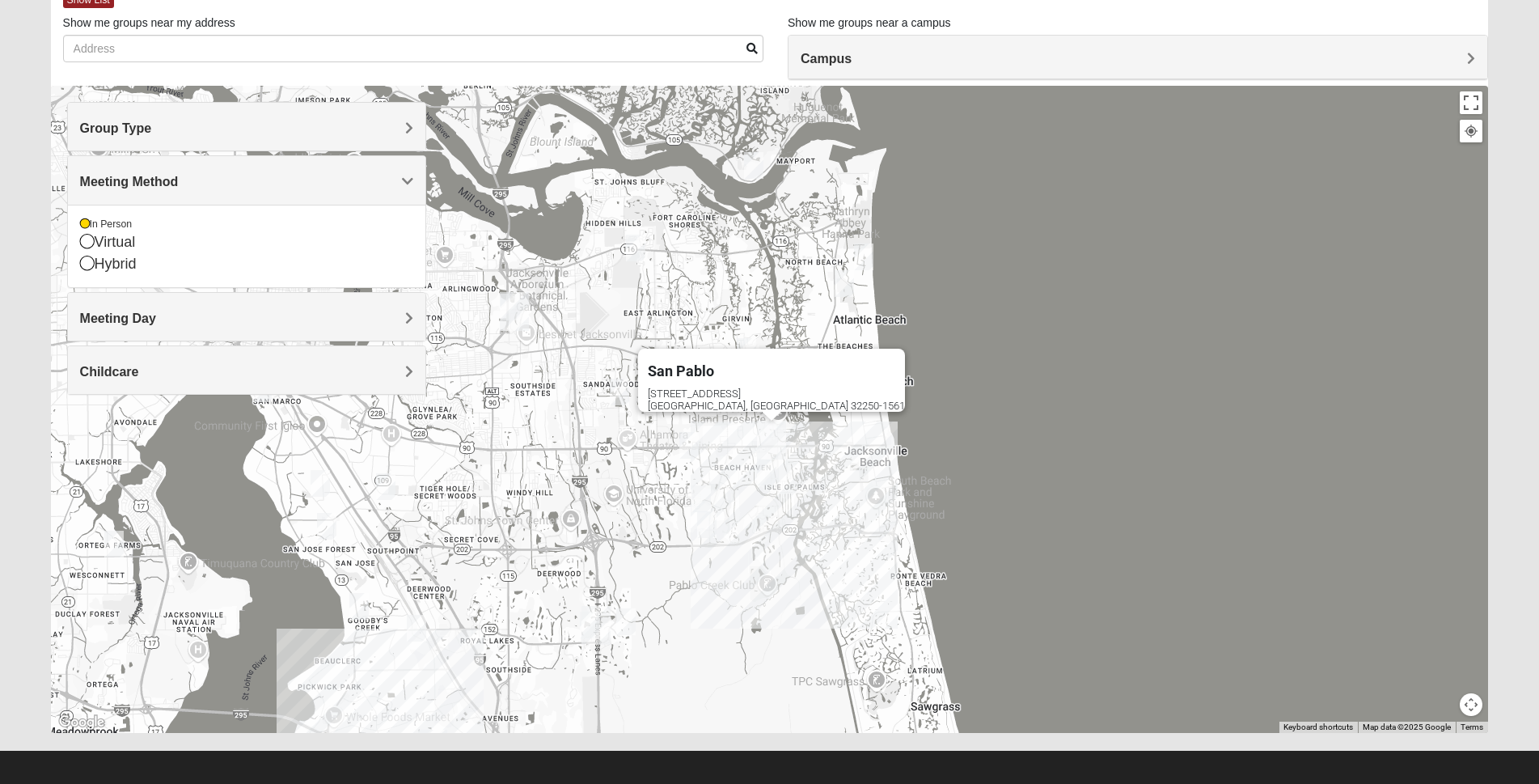
click at [156, 313] on span "Meeting Day" at bounding box center [118, 318] width 76 height 14
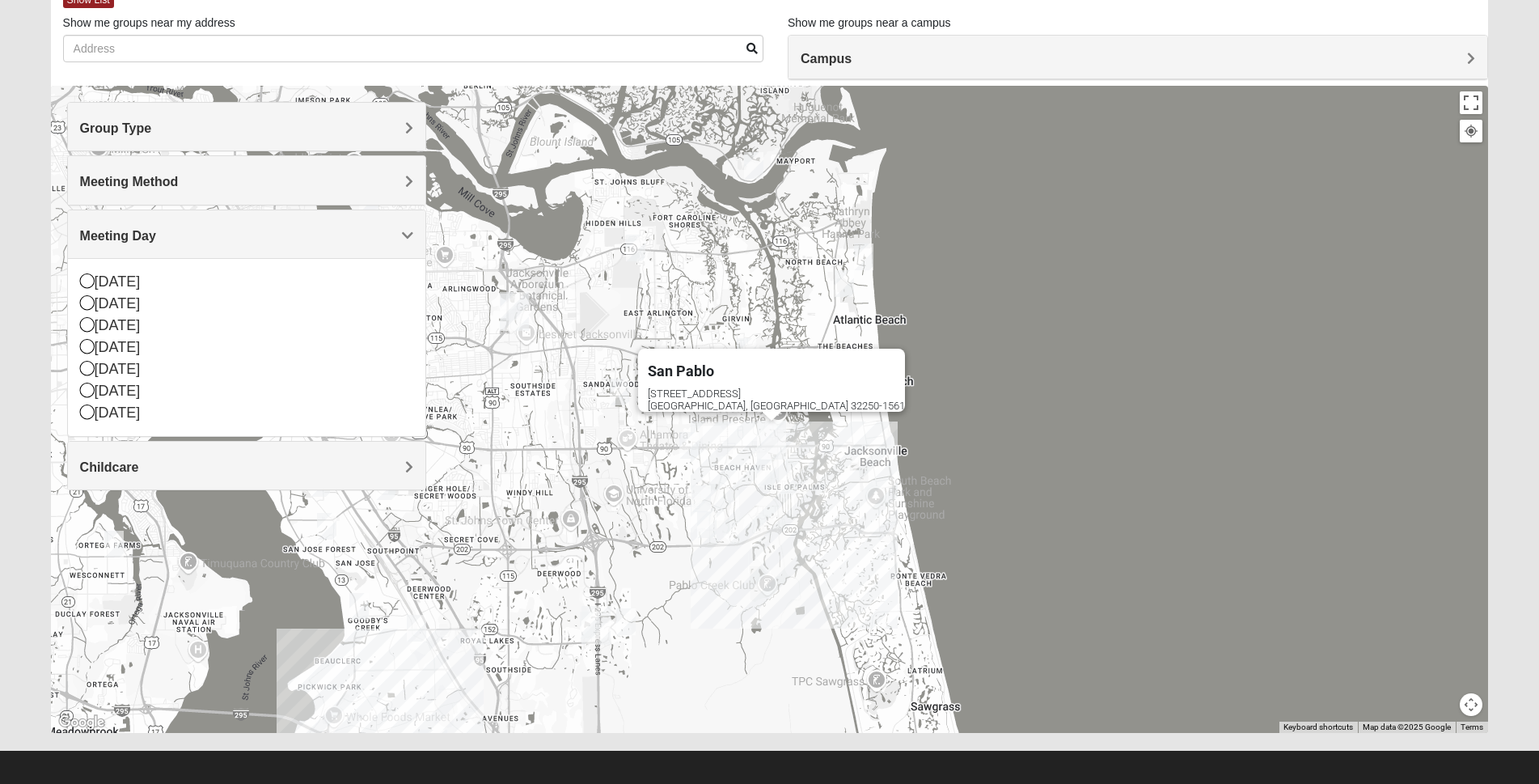
click at [156, 240] on span "Meeting Day" at bounding box center [118, 236] width 76 height 14
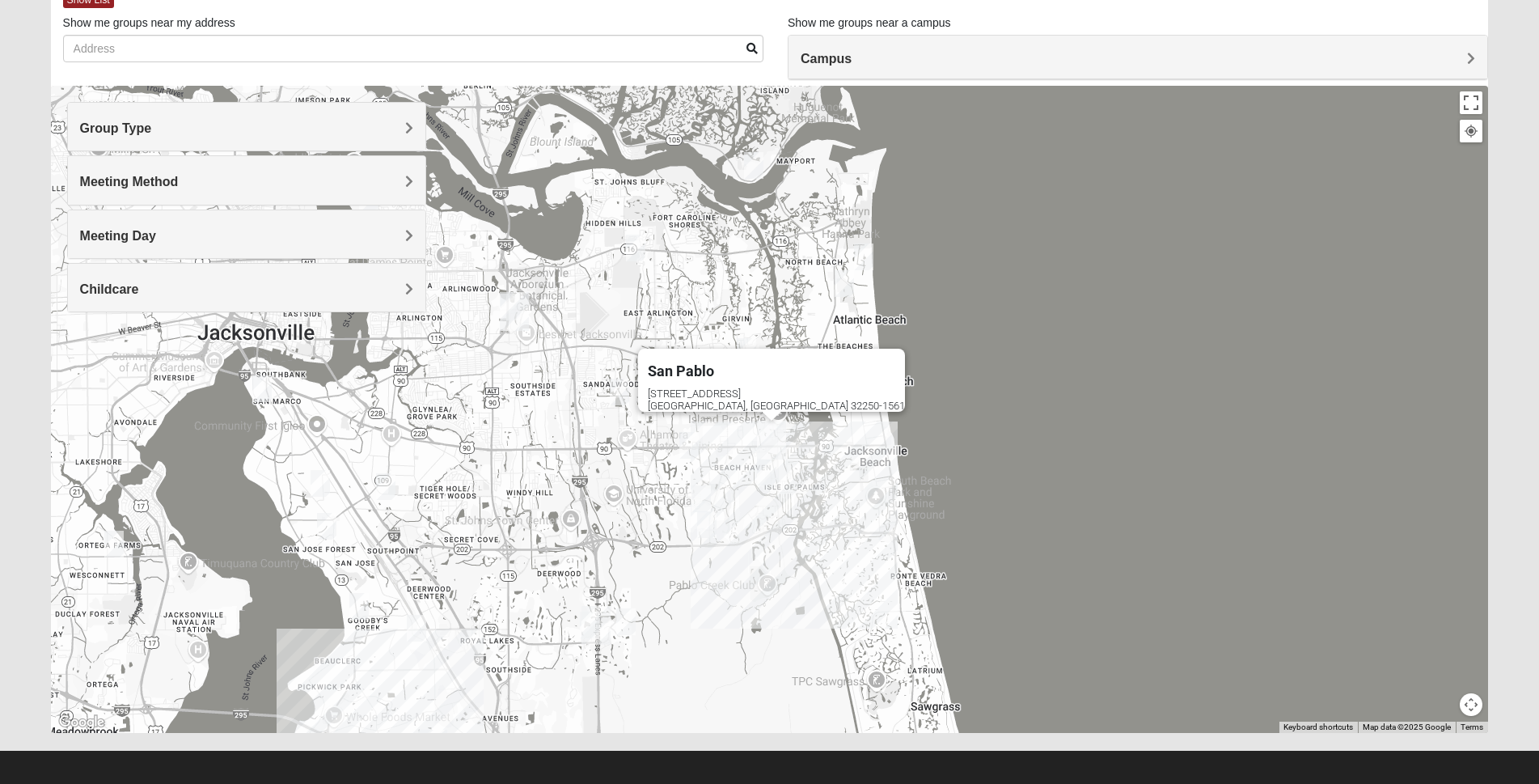
click at [152, 122] on span "Group Type" at bounding box center [115, 128] width 72 height 14
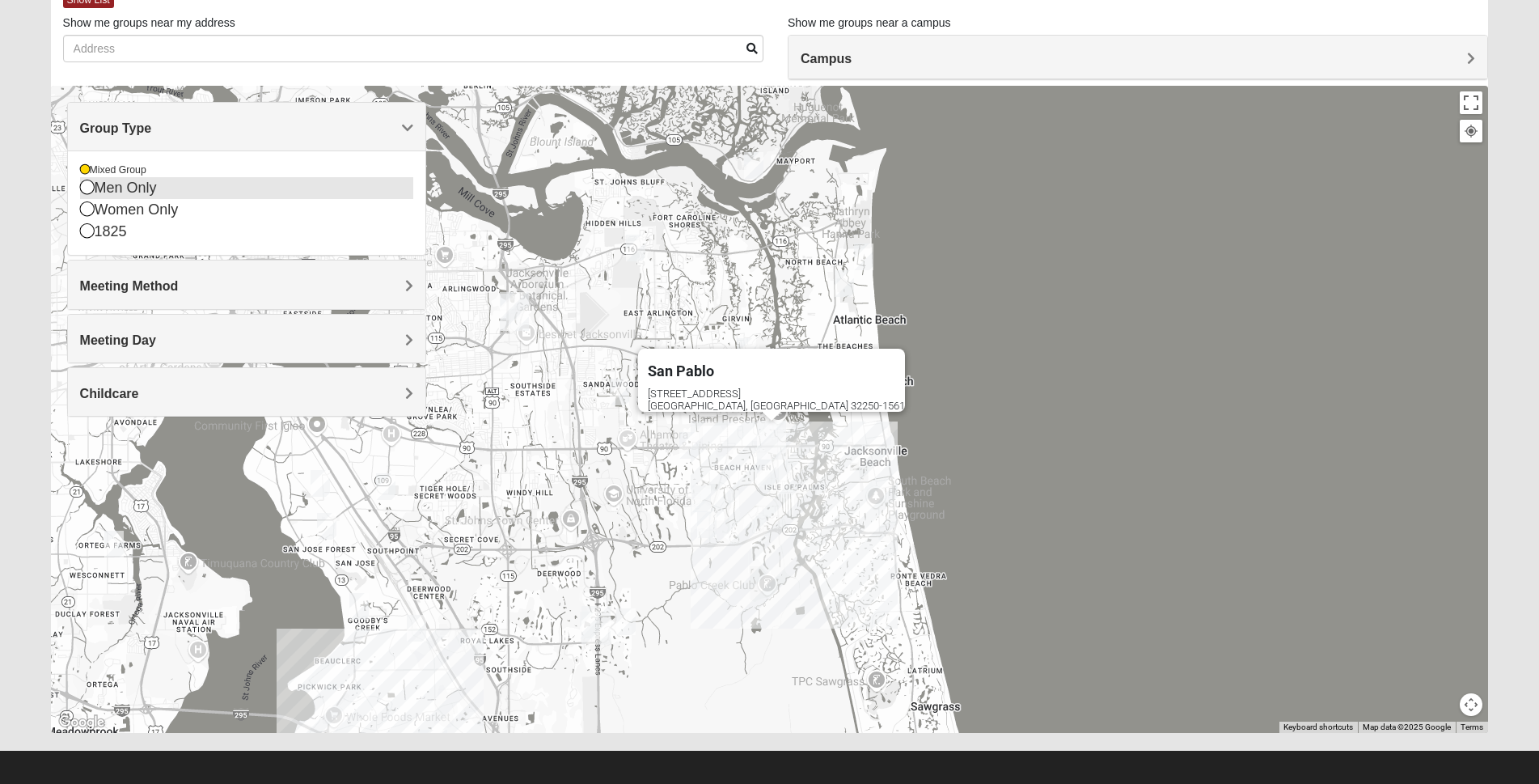
click at [86, 184] on icon at bounding box center [87, 187] width 15 height 15
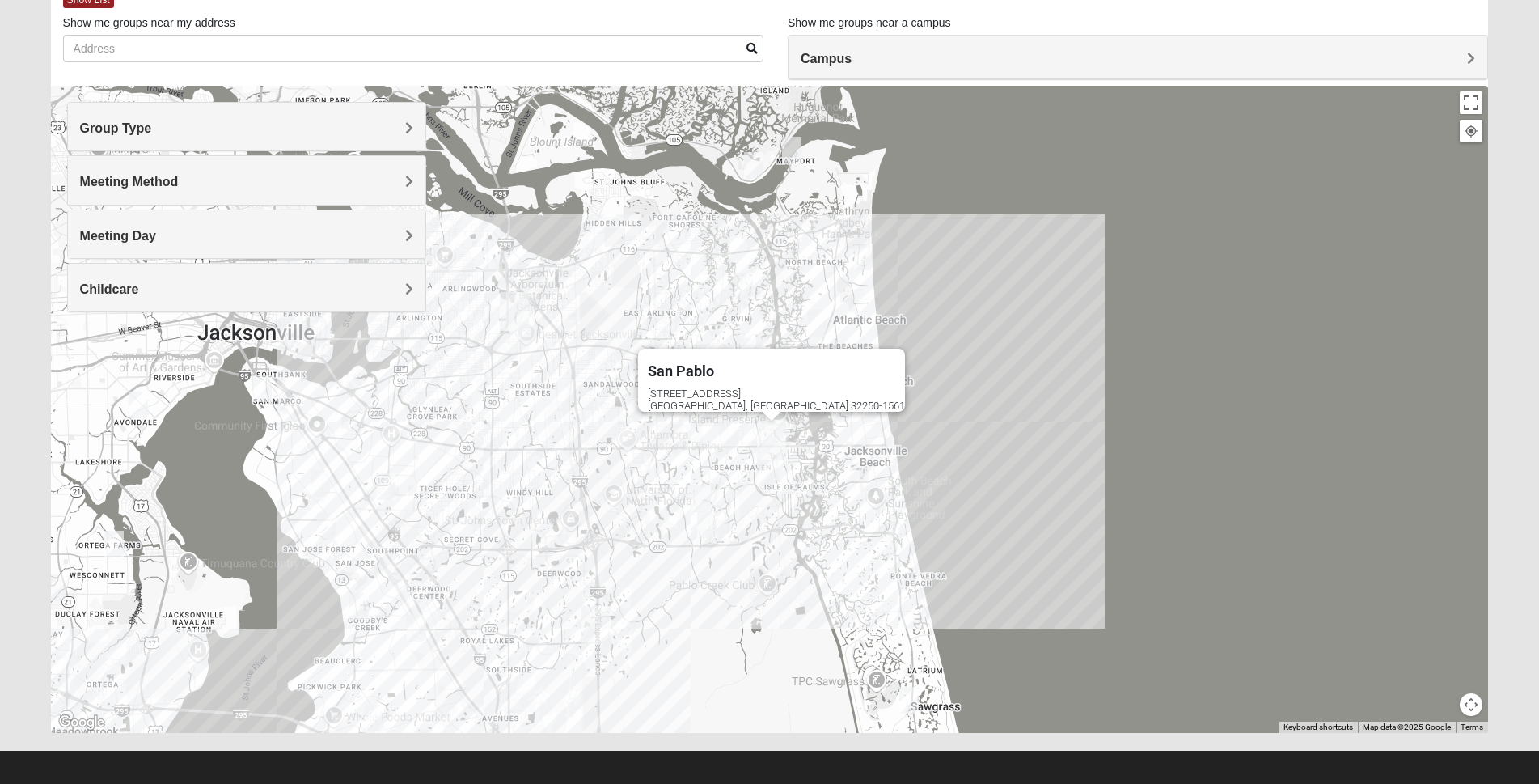
scroll to position [0, 0]
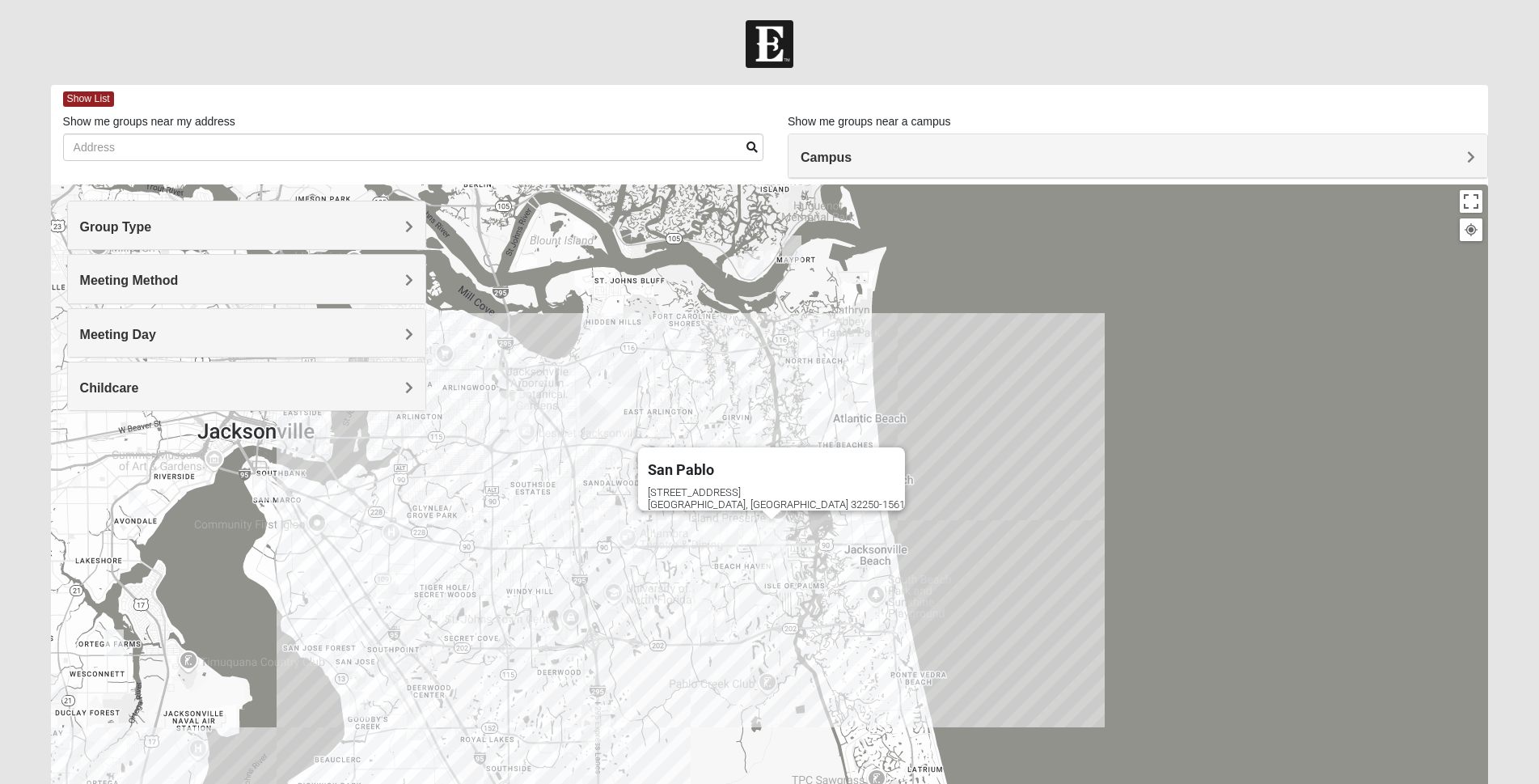
click at [851, 158] on span "Campus" at bounding box center [826, 157] width 51 height 14
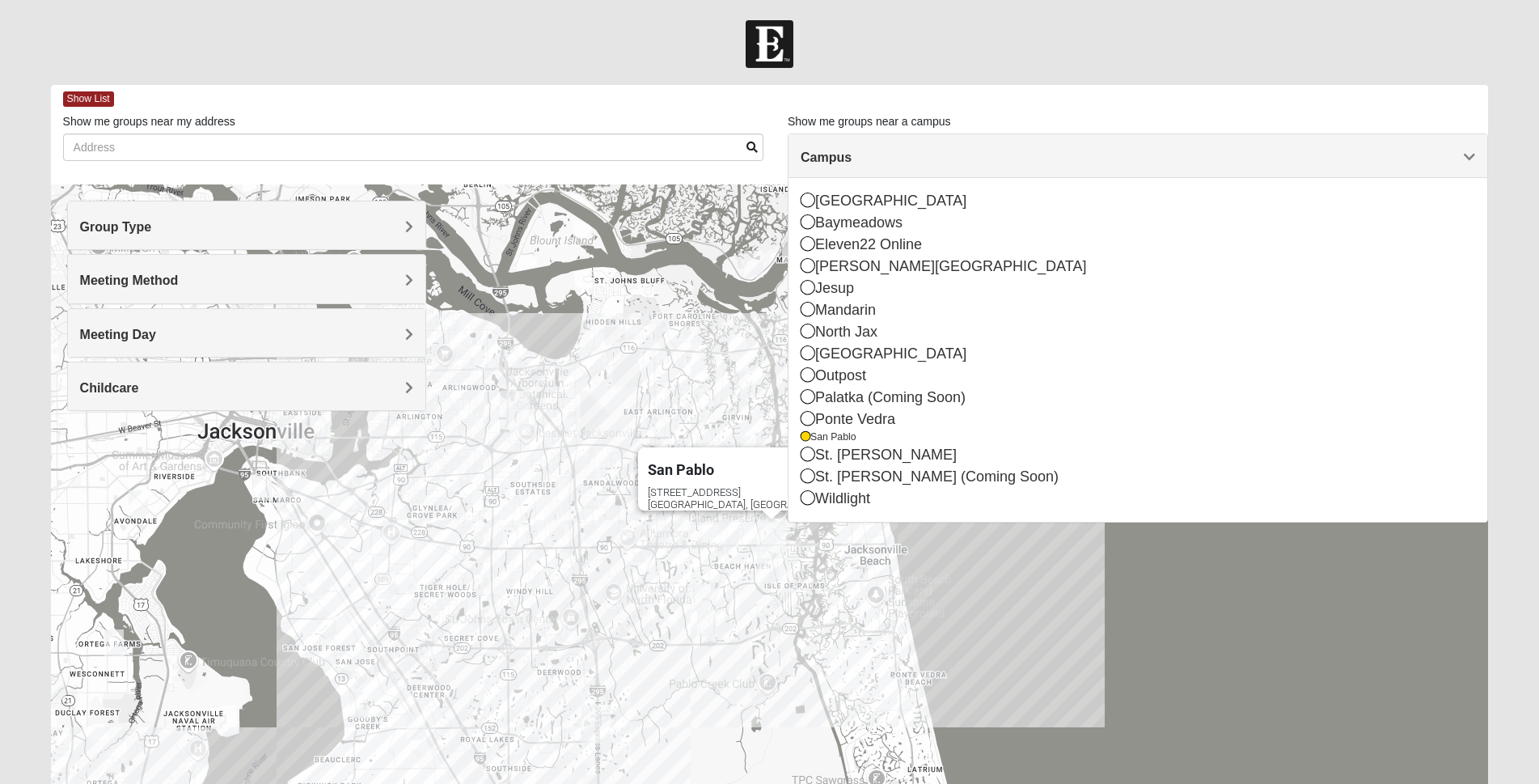
click at [1458, 157] on h4 "Campus" at bounding box center [1138, 157] width 674 height 16
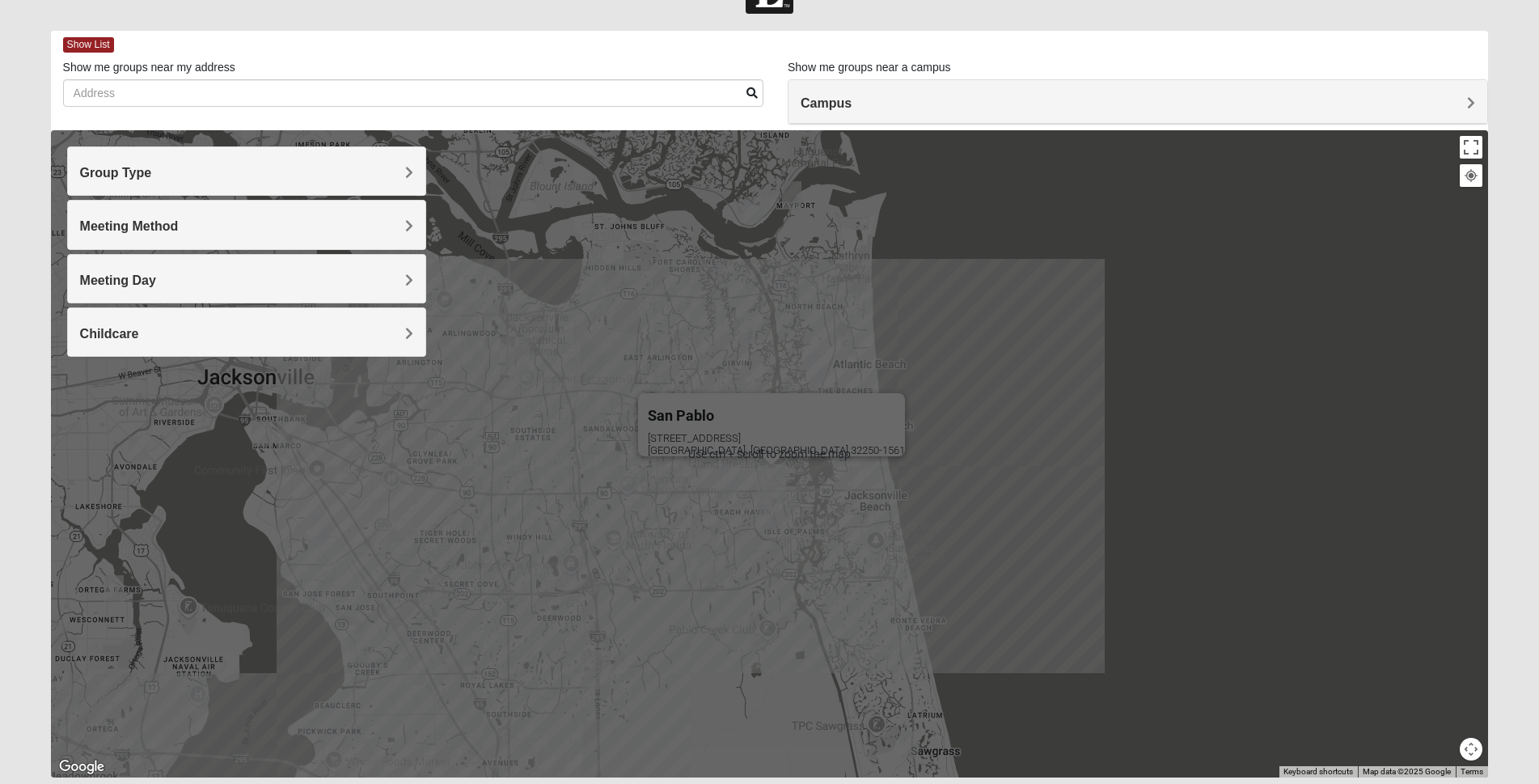
scroll to position [107, 0]
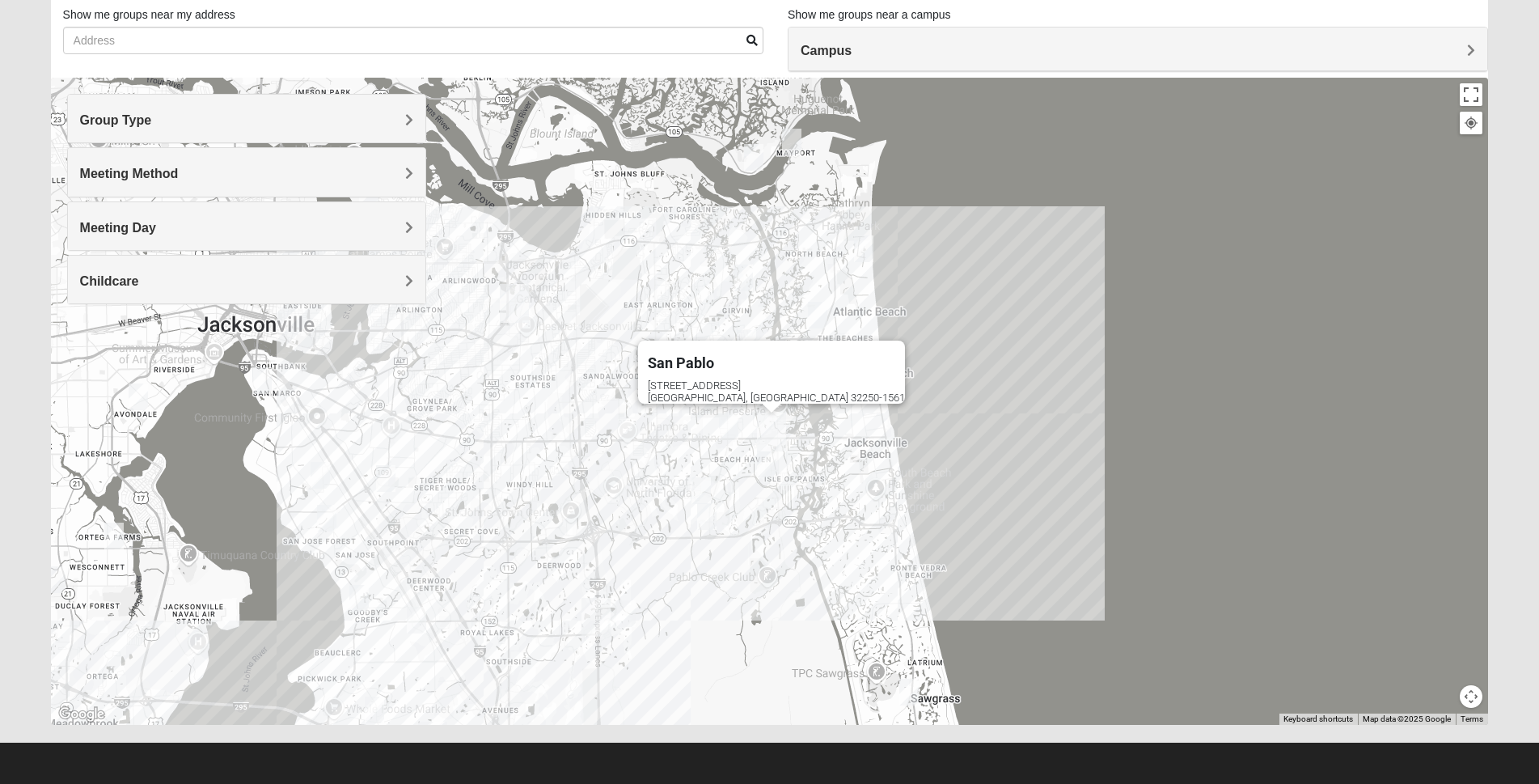
click at [776, 425] on img "San Pablo" at bounding box center [772, 432] width 42 height 51
click at [751, 380] on div "14286 Beach Blvd Jacksonville, FL 32250-1561" at bounding box center [777, 391] width 257 height 24
click at [771, 425] on img "San Pablo" at bounding box center [772, 432] width 42 height 51
click at [772, 423] on img "San Pablo" at bounding box center [772, 432] width 42 height 51
click at [770, 458] on img "Mixed Irish 32224" at bounding box center [767, 464] width 32 height 40
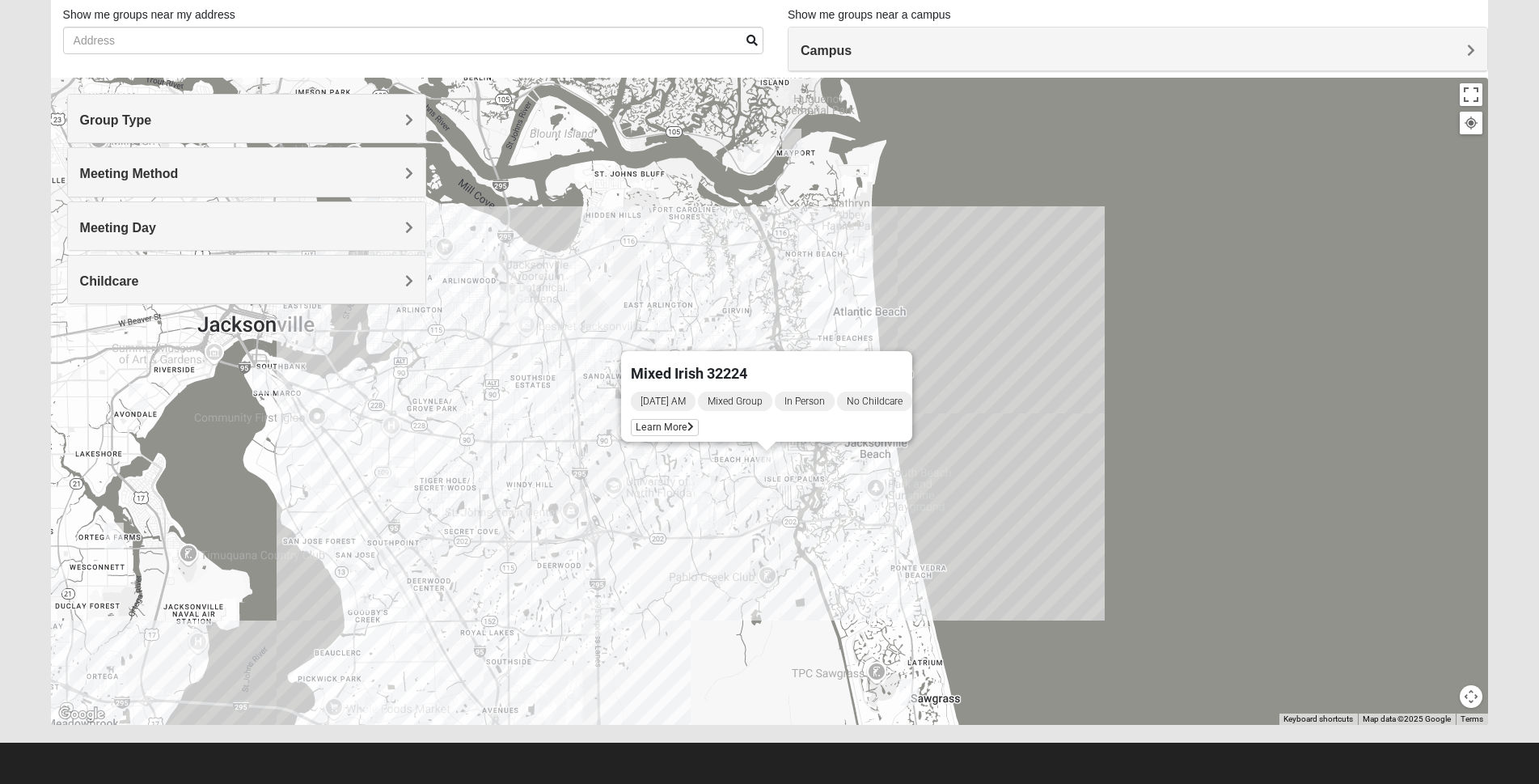
click at [705, 489] on img "Mixed Slack 32224" at bounding box center [701, 491] width 32 height 40
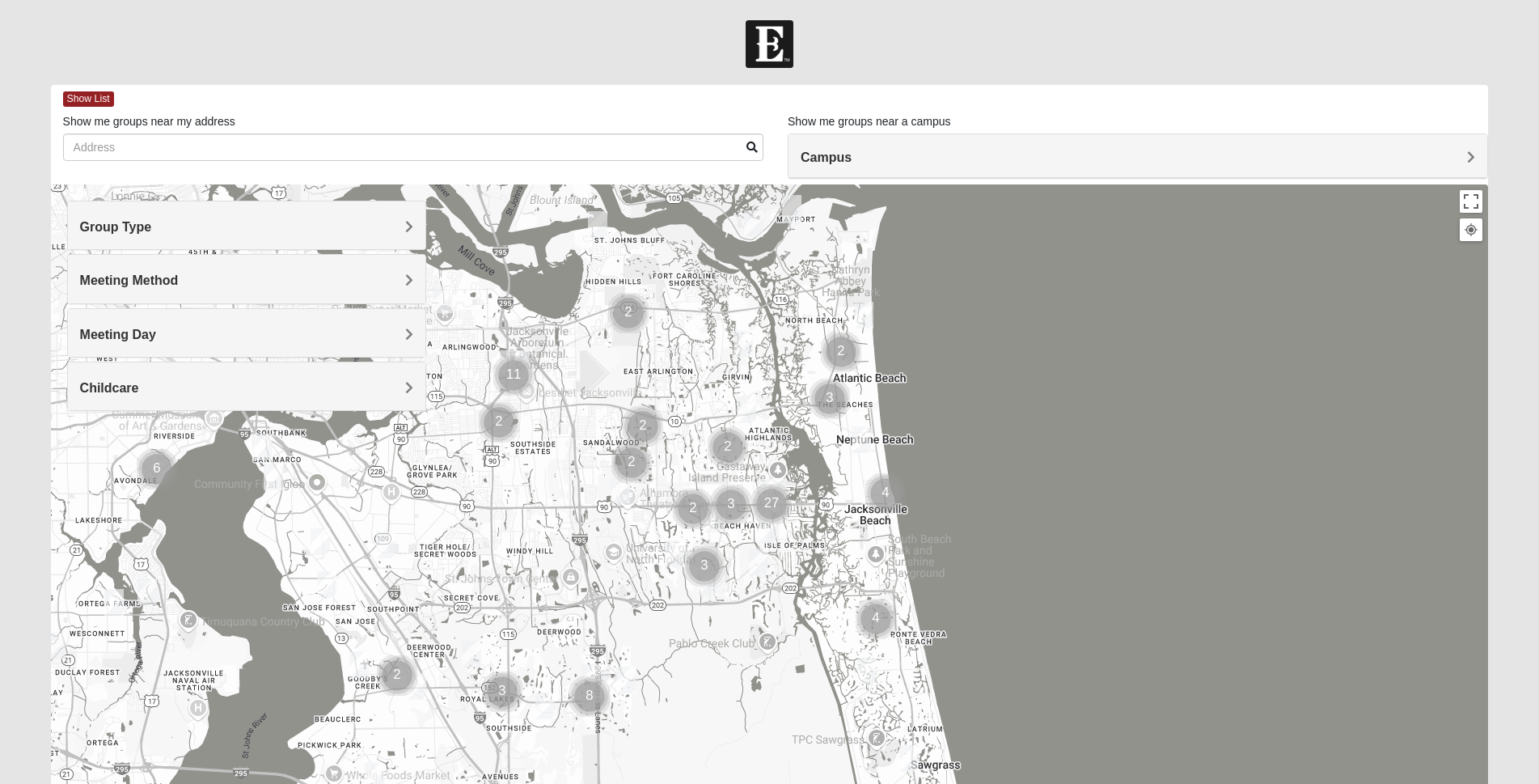
click at [152, 226] on span "Group Type" at bounding box center [115, 227] width 72 height 14
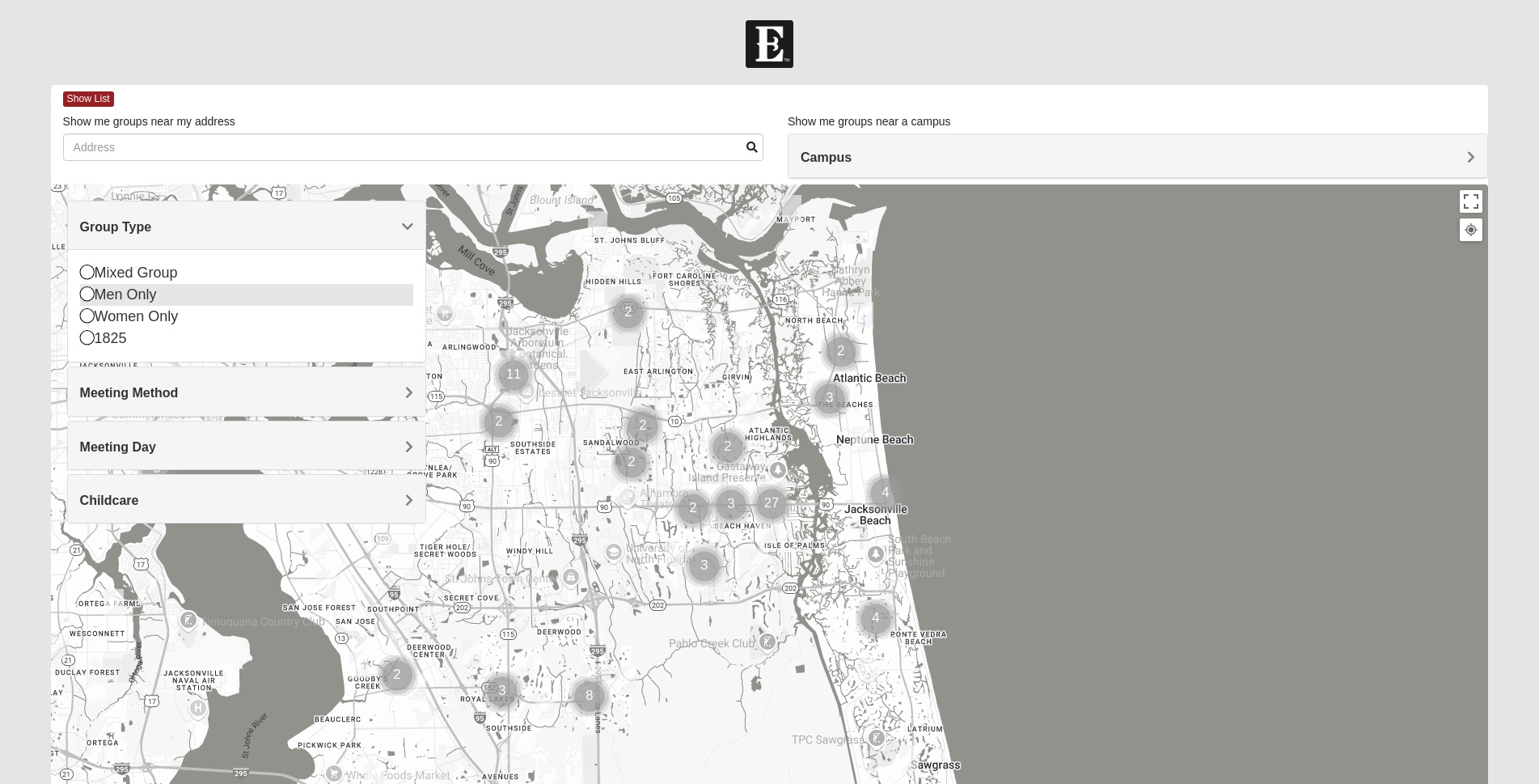
click at [89, 292] on icon at bounding box center [87, 294] width 15 height 15
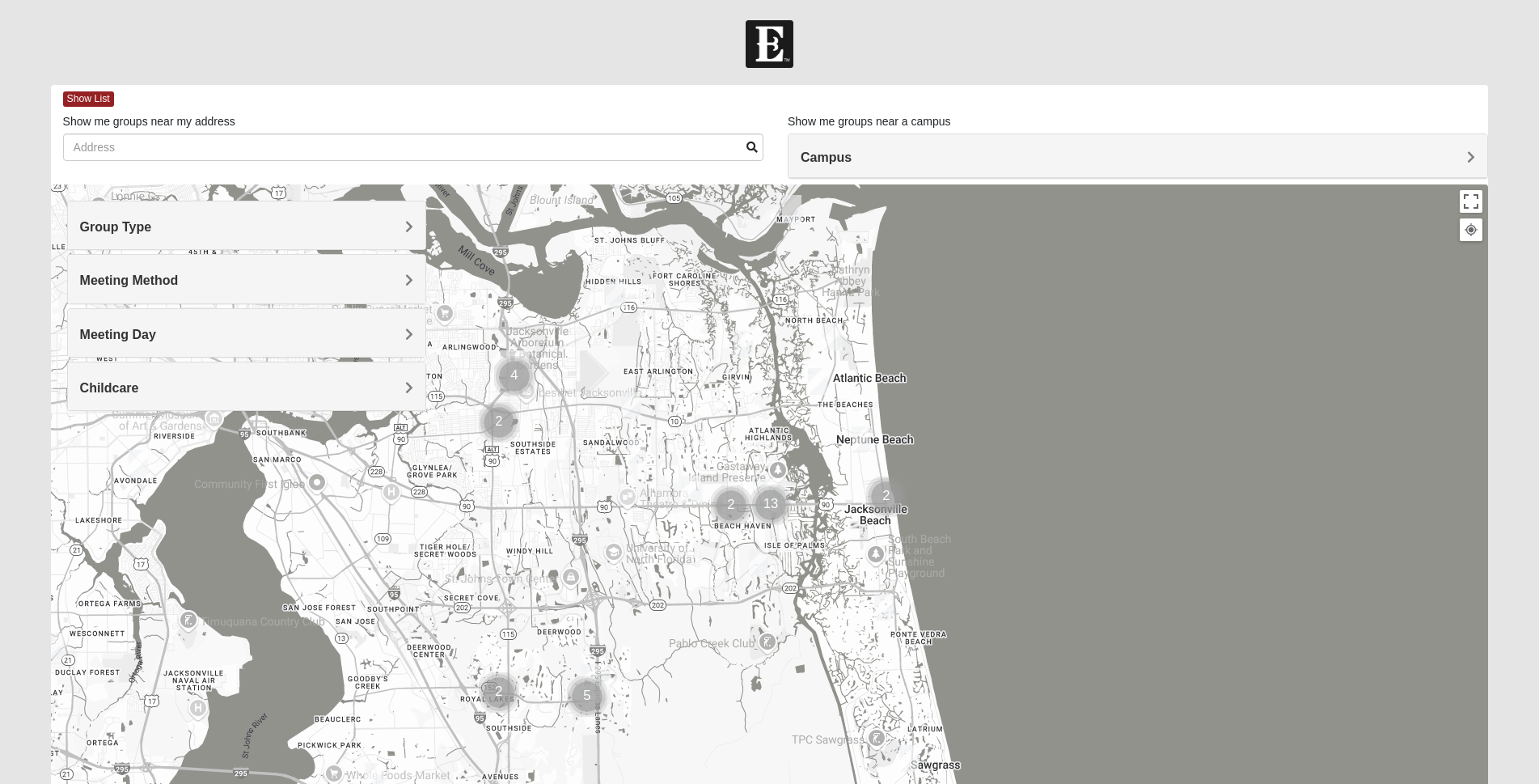
click at [179, 278] on span "Meeting Method" at bounding box center [129, 280] width 99 height 14
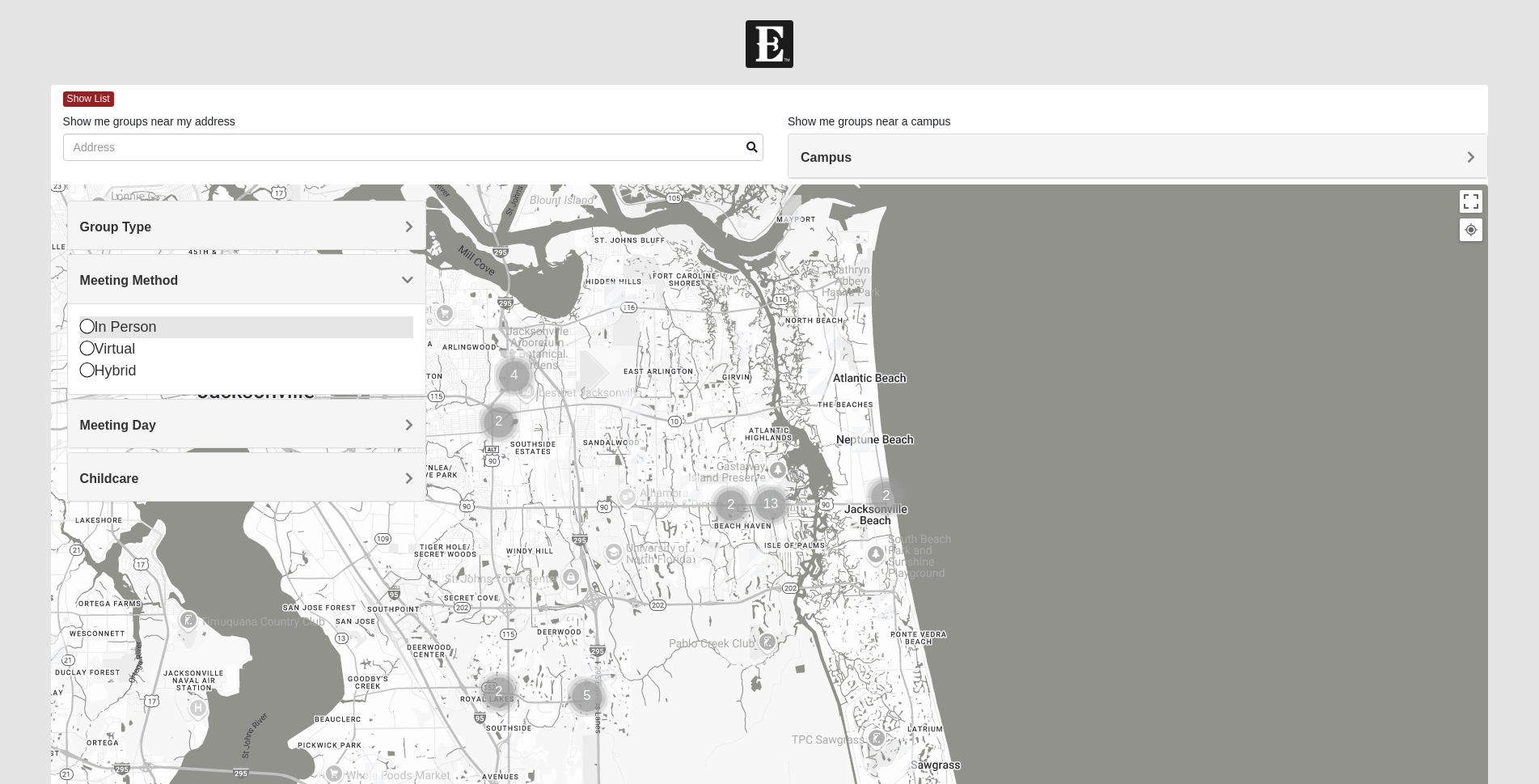
click at [86, 324] on icon at bounding box center [87, 326] width 15 height 15
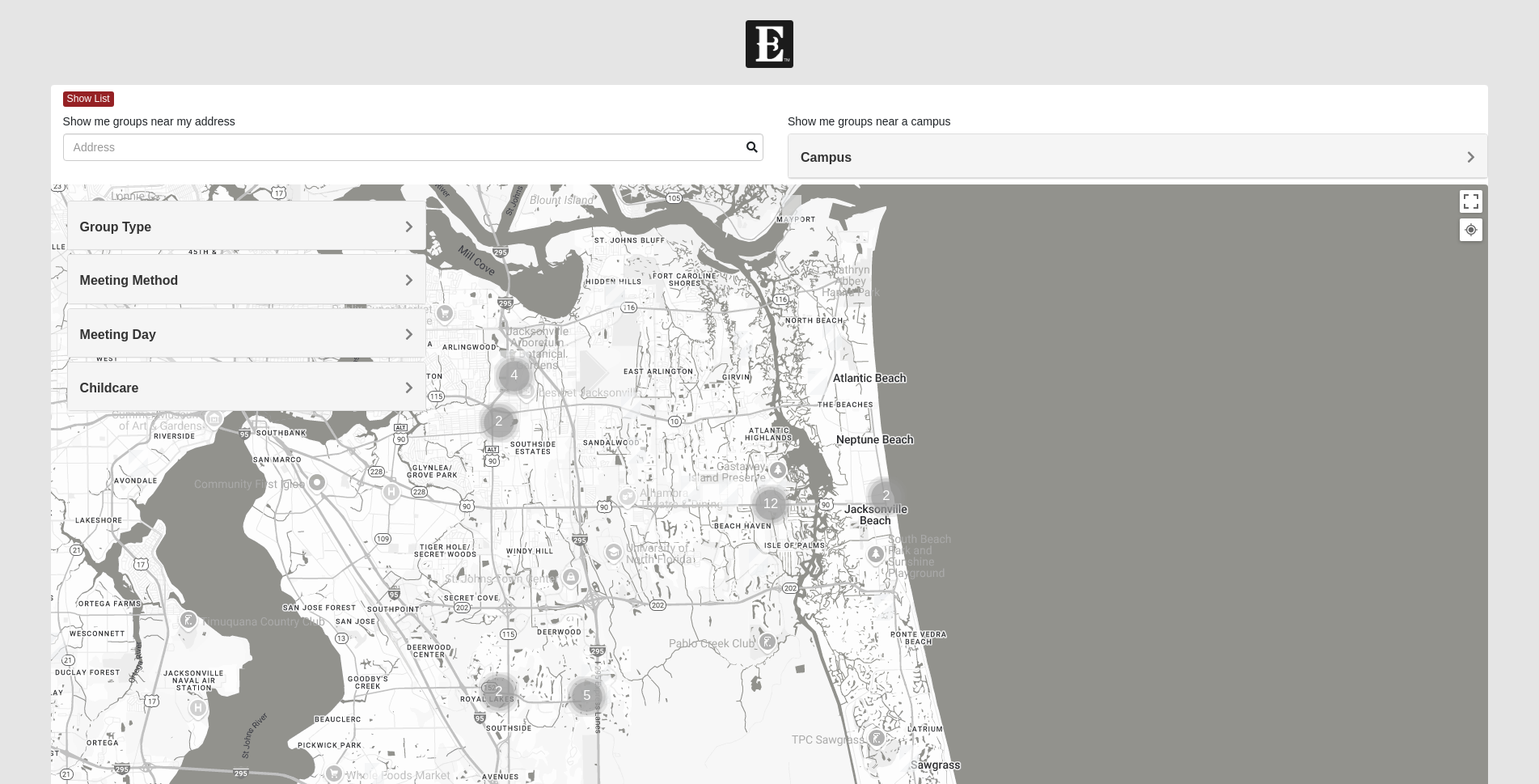
click at [772, 495] on img "Cluster of 12 groups" at bounding box center [771, 505] width 53 height 53
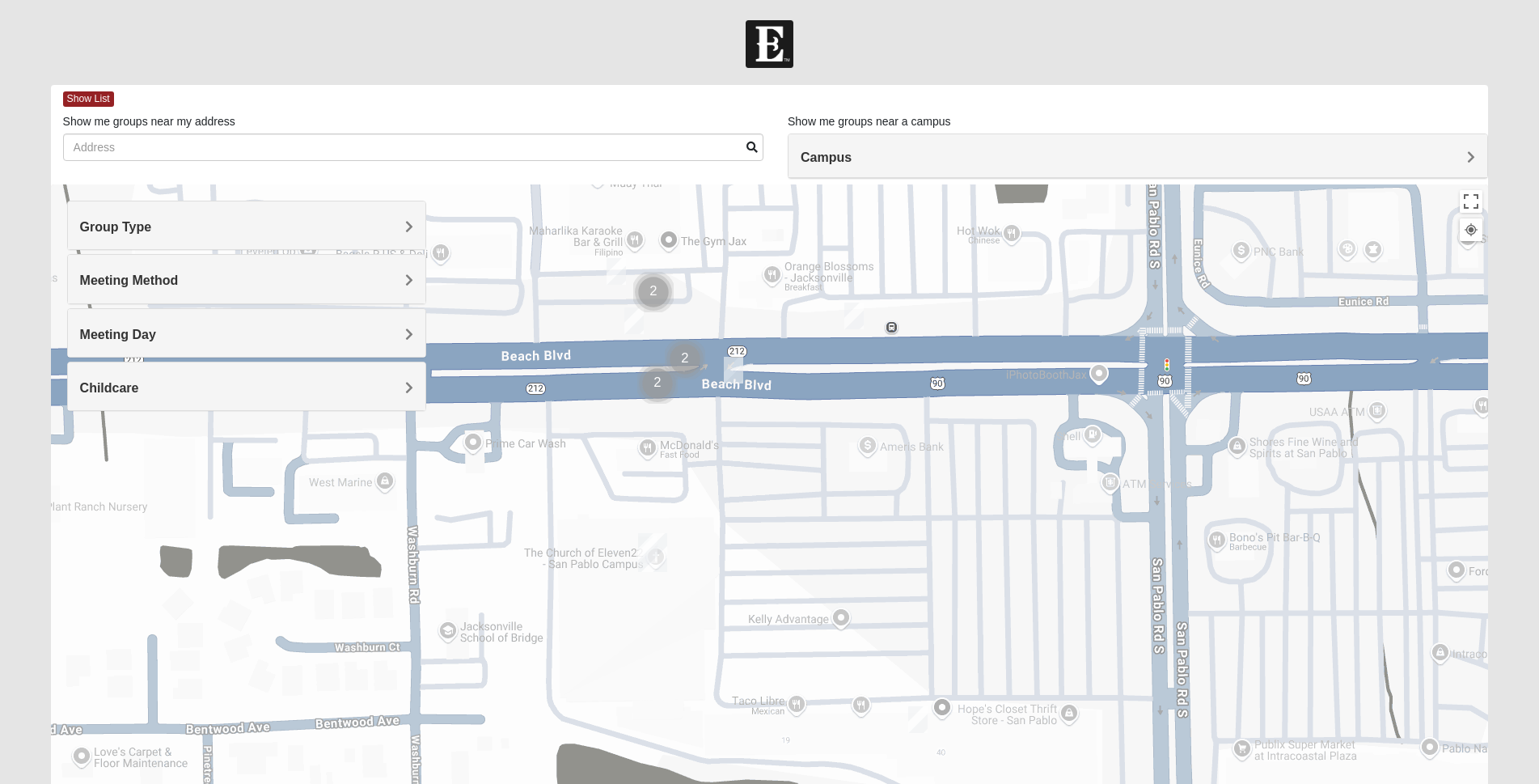
click at [655, 551] on img "San Pablo" at bounding box center [653, 552] width 42 height 51
